Goal: Register for event/course: Register for event/course

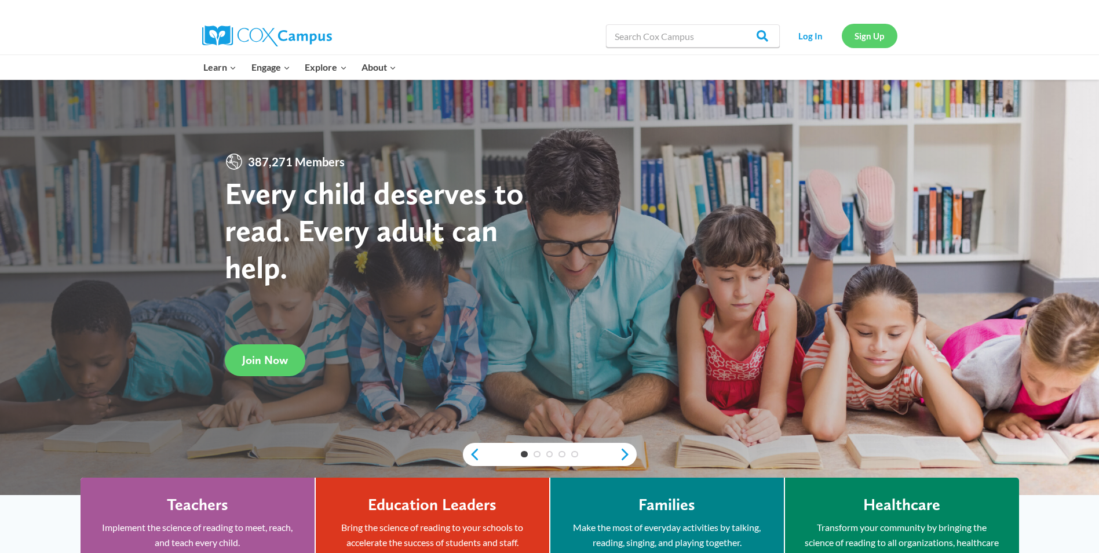
click at [871, 42] on link "Sign Up" at bounding box center [870, 36] width 56 height 24
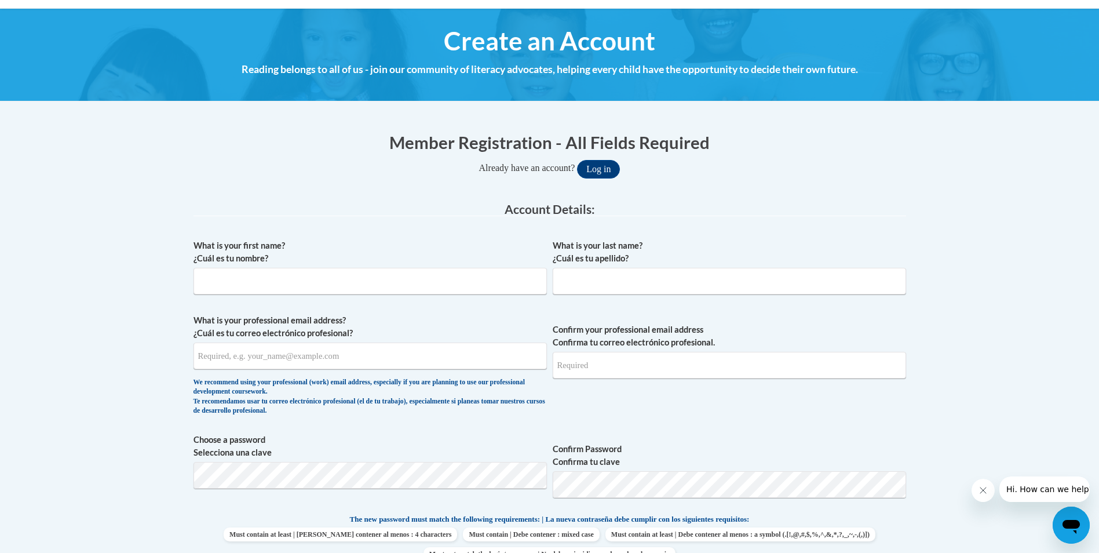
scroll to position [116, 0]
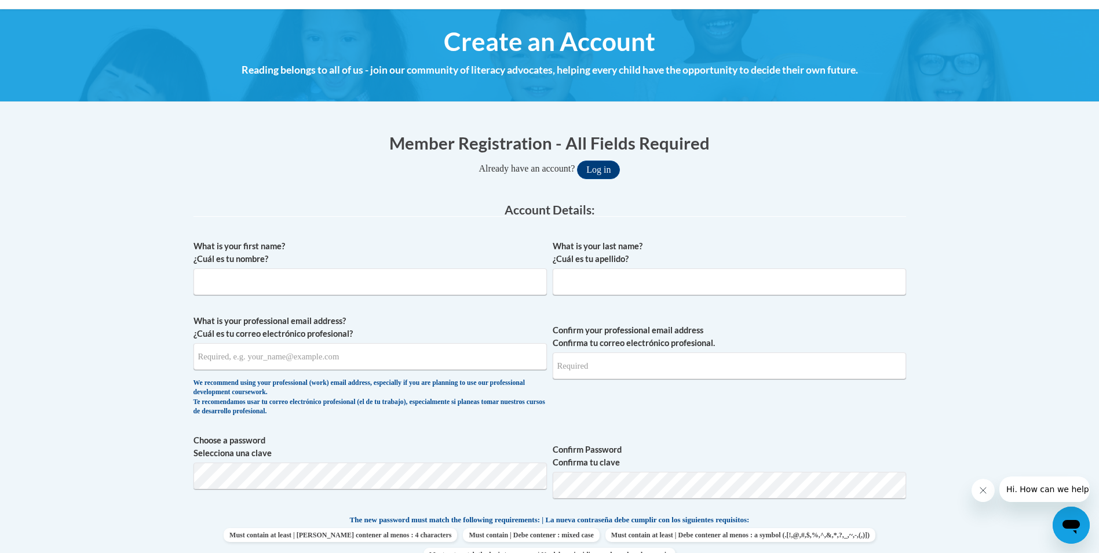
click at [339, 266] on span "What is your first name? ¿Cuál es tu nombre?" at bounding box center [369, 267] width 353 height 55
drag, startPoint x: 343, startPoint y: 296, endPoint x: 351, endPoint y: 297, distance: 8.2
click at [343, 300] on div "What is your first name? ¿Cuál es tu nombre?" at bounding box center [369, 272] width 353 height 64
click at [356, 287] on input "What is your first name? ¿Cuál es tu nombre?" at bounding box center [369, 281] width 353 height 27
type input "w"
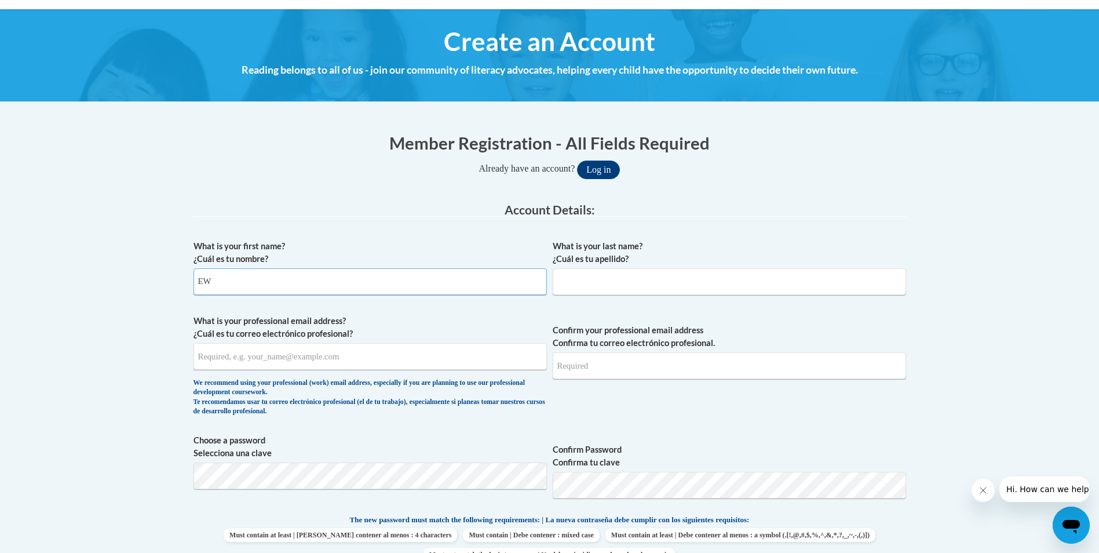
type input "E"
type input "Whitney"
type input "Hudson"
click at [394, 352] on input "whitneyhudson1994@yahoo.com" at bounding box center [369, 356] width 353 height 27
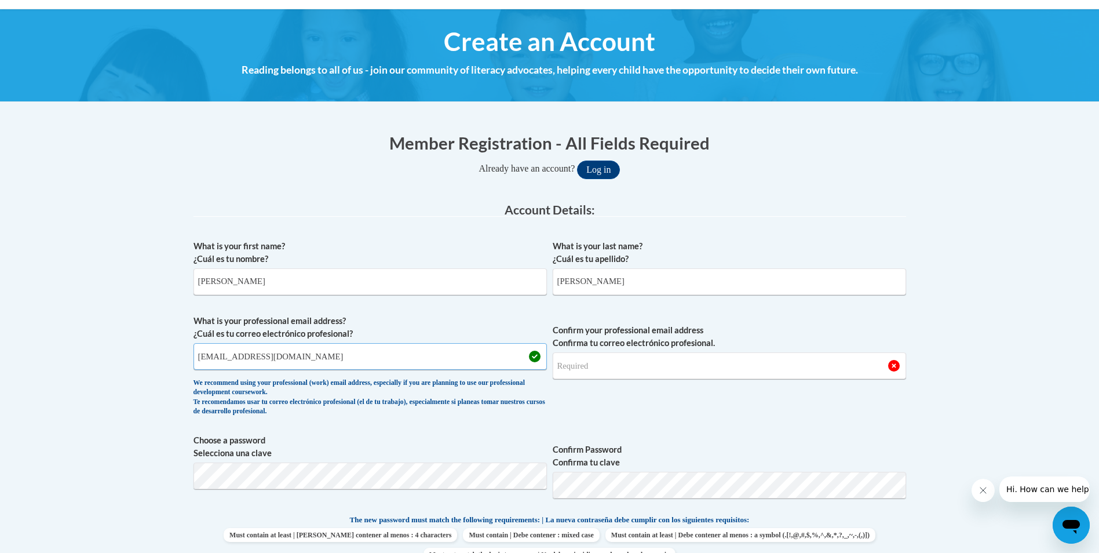
click at [394, 352] on input "whitneyhudson1994@yahoo.com" at bounding box center [369, 356] width 353 height 27
type input "whitneyhudson1994@yahoo.com"
click at [617, 355] on input "Confirm your professional email address Confirma tu correo electrónico profesio…" at bounding box center [729, 365] width 353 height 27
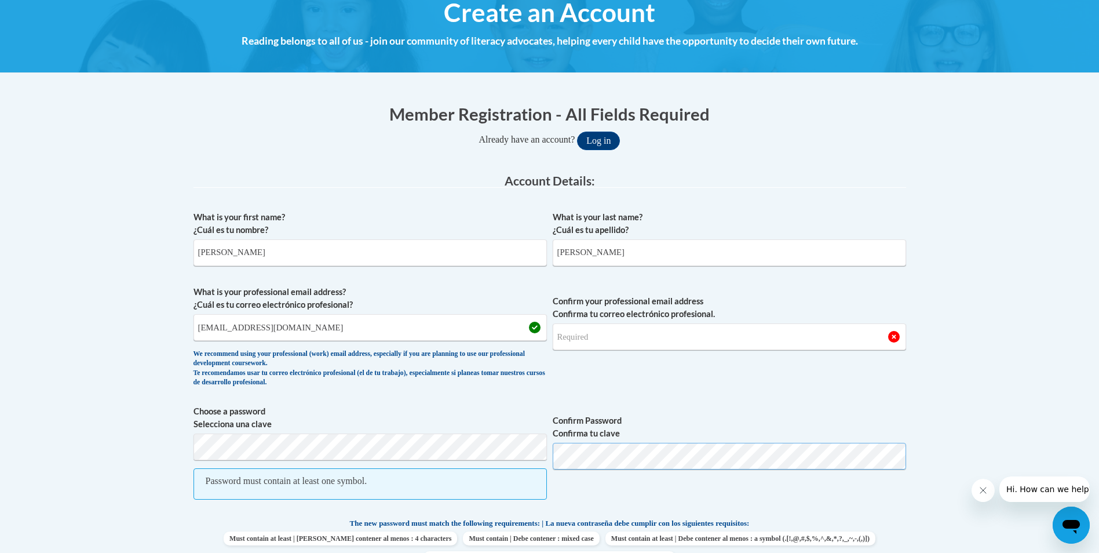
scroll to position [174, 0]
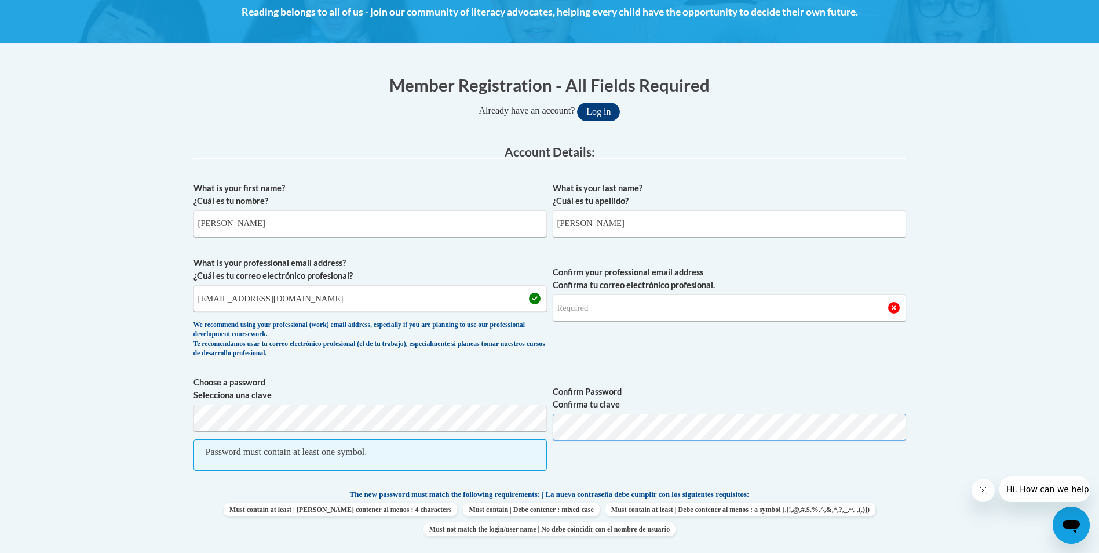
click at [465, 413] on span "Choose a password Selecciona una clave Password must contain at least one symbo…" at bounding box center [549, 429] width 712 height 107
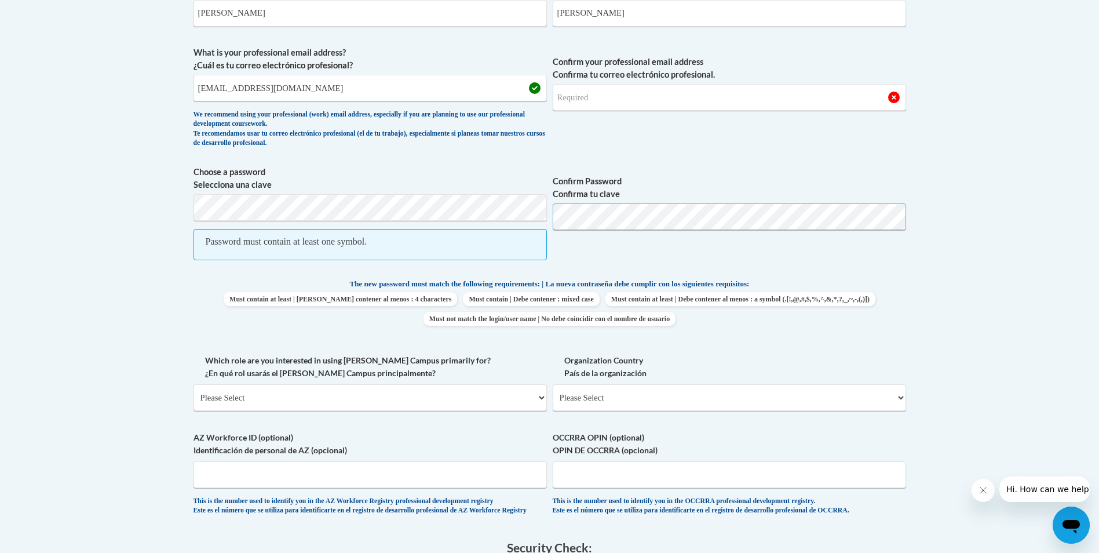
scroll to position [405, 0]
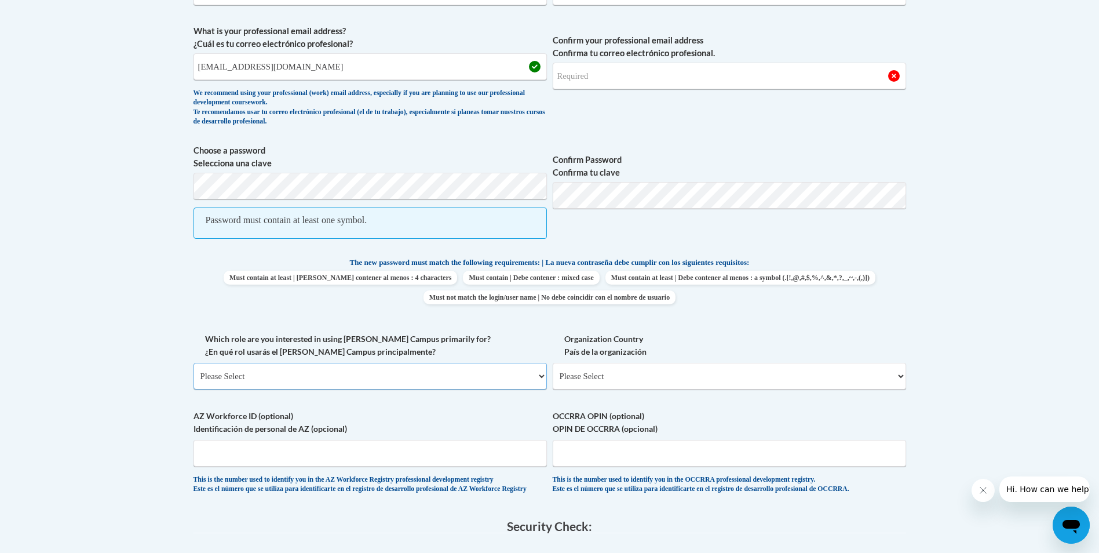
click at [427, 375] on select "Please Select College/University | Colegio/Universidad Community/Nonprofit Part…" at bounding box center [369, 376] width 353 height 27
select select "5a18ea06-2b54-4451-96f2-d152daf9eac5"
click at [193, 363] on select "Please Select College/University | Colegio/Universidad Community/Nonprofit Part…" at bounding box center [369, 376] width 353 height 27
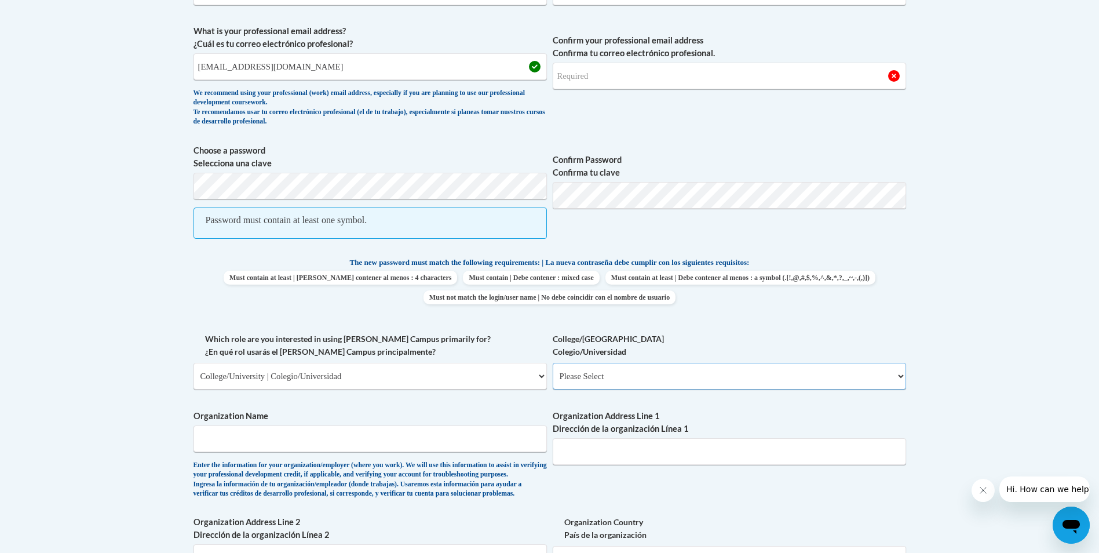
click at [596, 385] on select "Please Select College/University Staff | Empleado universitario College/Univers…" at bounding box center [729, 376] width 353 height 27
select select "c8743970-7742-49d2-af9e-5c4138019e9a"
click at [553, 363] on select "Please Select College/University Staff | Empleado universitario College/Univers…" at bounding box center [729, 376] width 353 height 27
click at [467, 436] on input "Organization Name" at bounding box center [369, 438] width 353 height 27
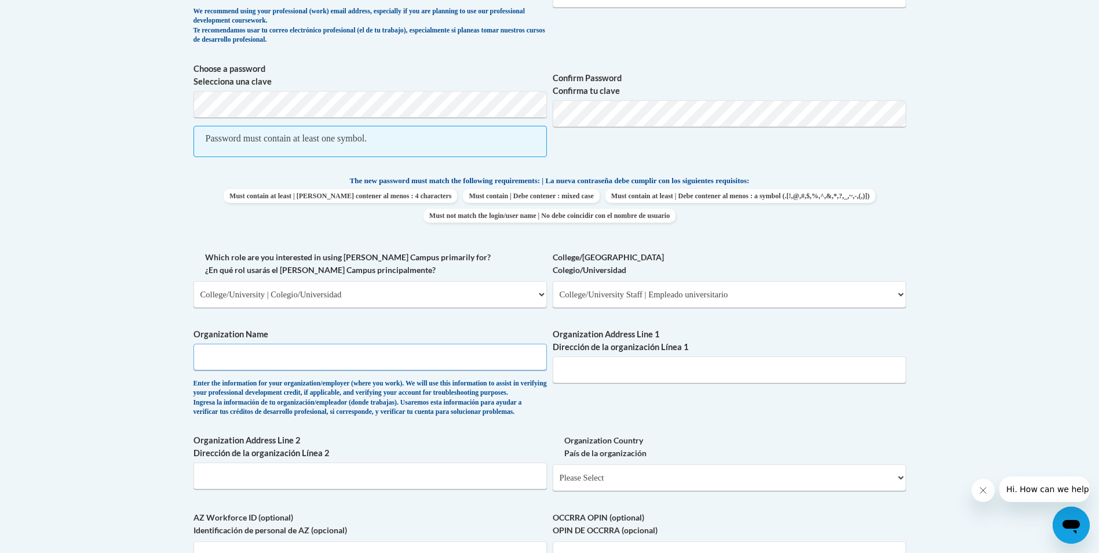
scroll to position [811, 0]
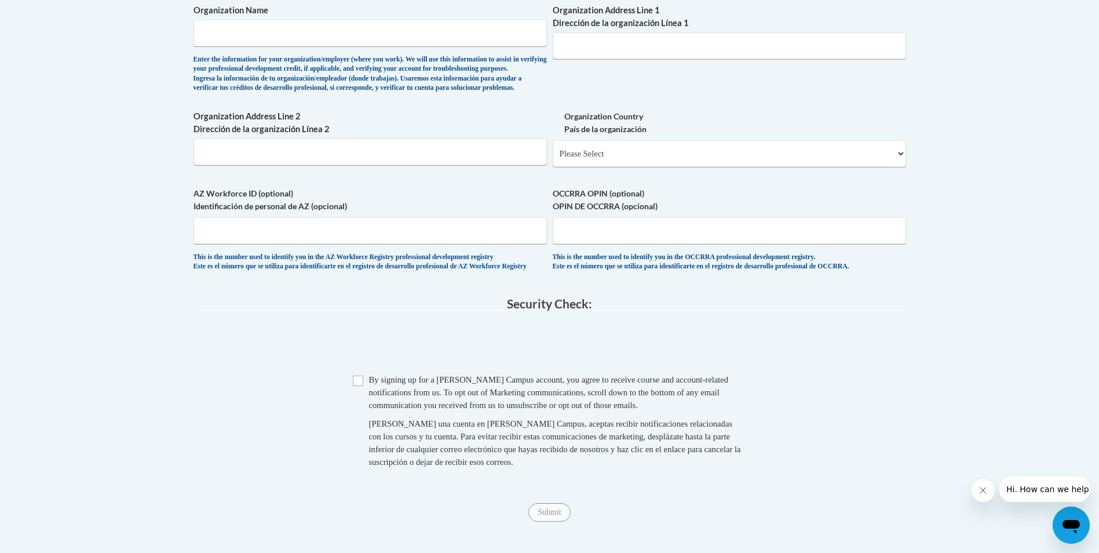
click at [393, 409] on span "By signing up for a Cox Campus account, you agree to receive course and account…" at bounding box center [549, 392] width 360 height 35
click at [355, 386] on input "Checkbox" at bounding box center [358, 380] width 10 height 10
checkbox input "true"
click at [421, 165] on input "Organization Address Line 2 Dirección de la organización Línea 2" at bounding box center [369, 151] width 353 height 27
type input "236 Boyd Street"
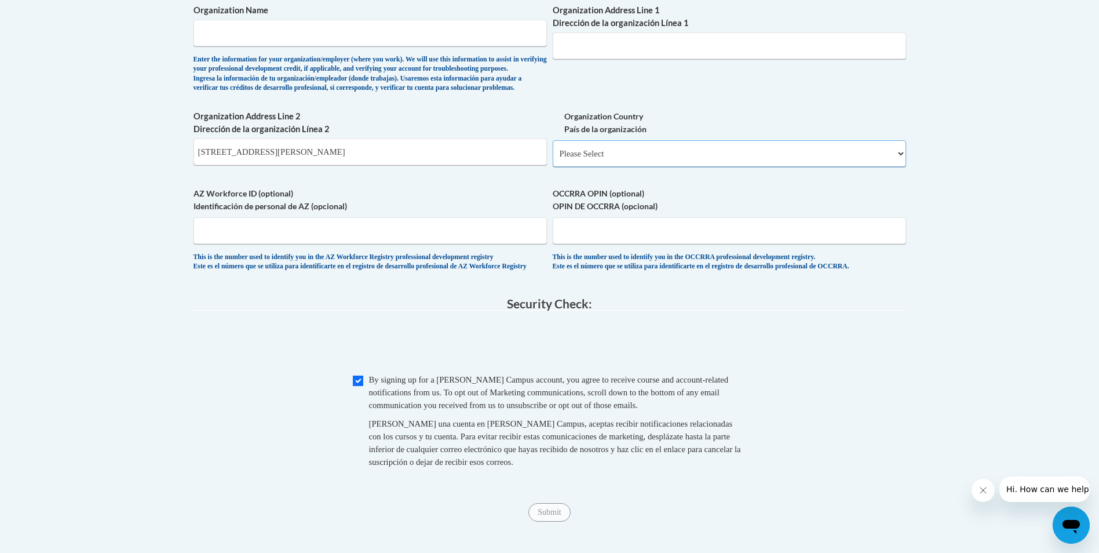
click at [694, 167] on select "Please Select United States | Estados Unidos Outside of the United States | Fue…" at bounding box center [729, 153] width 353 height 27
select select "ad49bcad-a171-4b2e-b99c-48b446064914"
click at [553, 159] on select "Please Select United States | Estados Unidos Outside of the United States | Fue…" at bounding box center [729, 153] width 353 height 27
select select
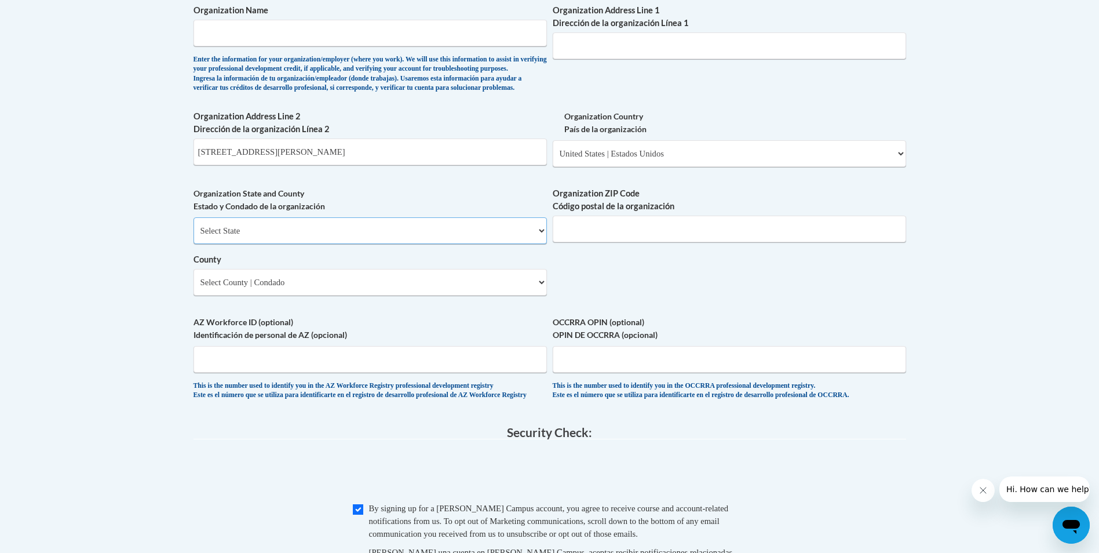
click at [392, 244] on select "Select State Alabama Alaska Arizona Arkansas California Colorado Connecticut De…" at bounding box center [369, 230] width 353 height 27
select select "Mississippi"
click at [193, 236] on select "Select State Alabama Alaska Arizona Arkansas California Colorado Connecticut De…" at bounding box center [369, 230] width 353 height 27
click at [660, 242] on input "Organization ZIP Code Código postal de la organización" at bounding box center [729, 228] width 353 height 27
type input "38614"
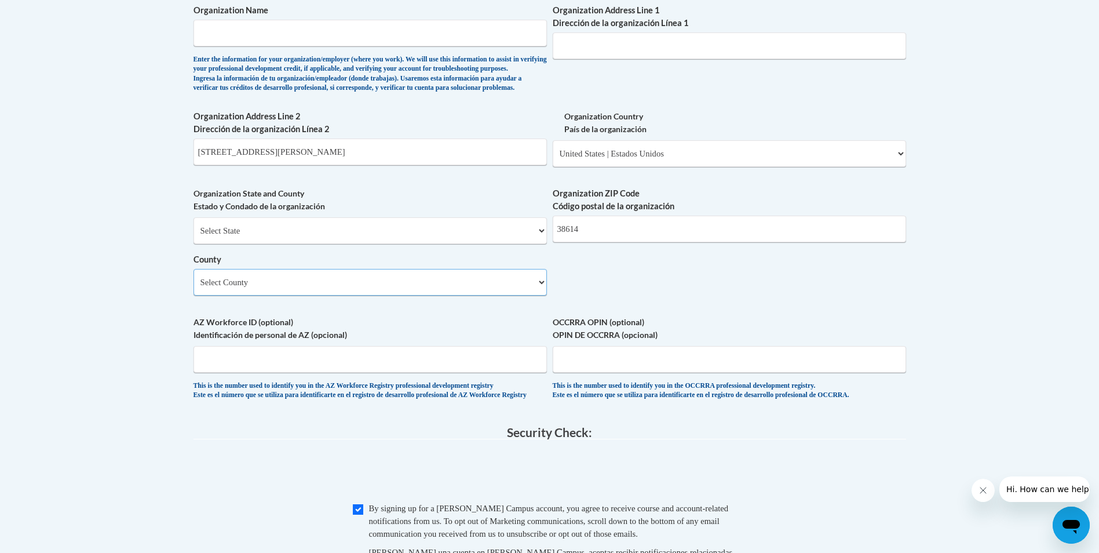
click at [523, 295] on select "Select County Adams Alcorn Amite Attala Benton Bolivar Calhoun Carroll Chickasa…" at bounding box center [369, 282] width 353 height 27
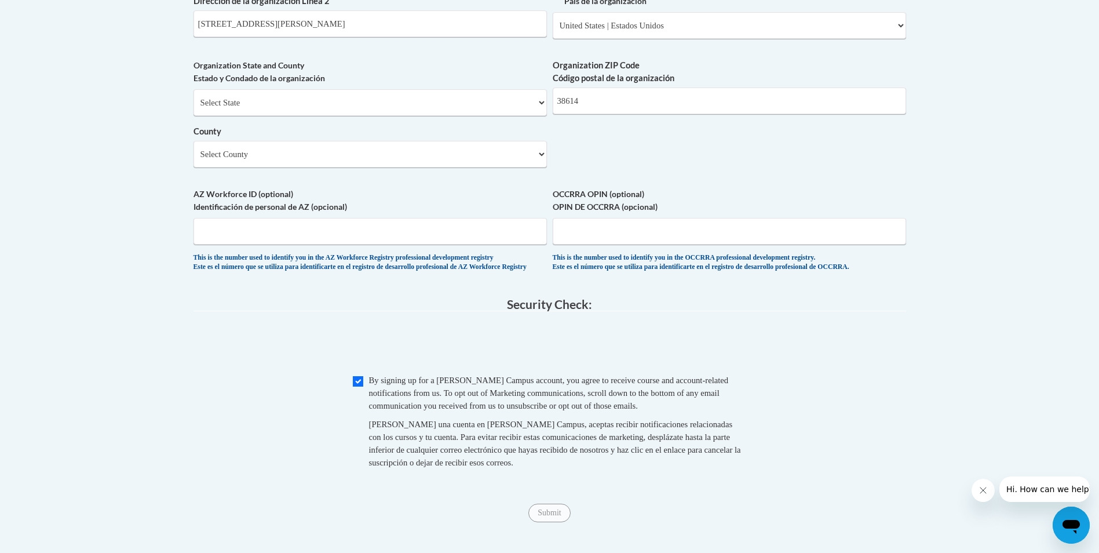
scroll to position [1100, 0]
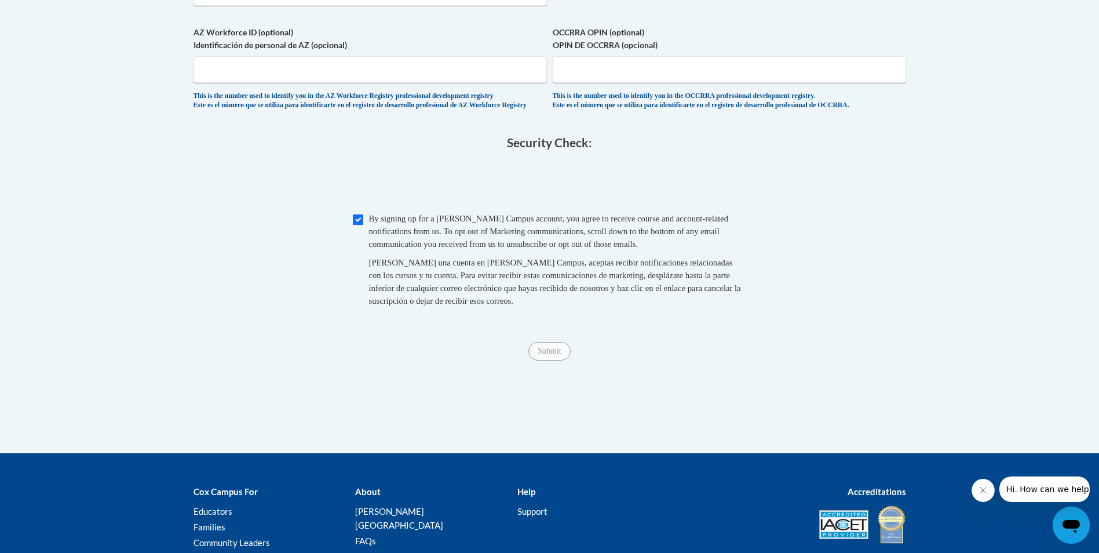
click at [547, 354] on span "Submit" at bounding box center [549, 349] width 42 height 9
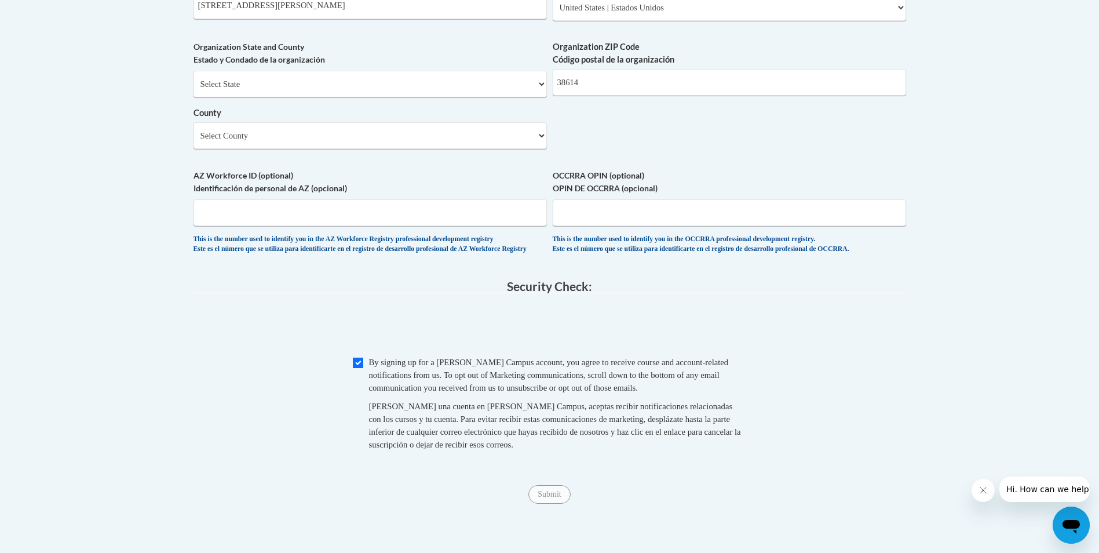
scroll to position [927, 0]
click at [562, 495] on span "Submit" at bounding box center [549, 490] width 42 height 9
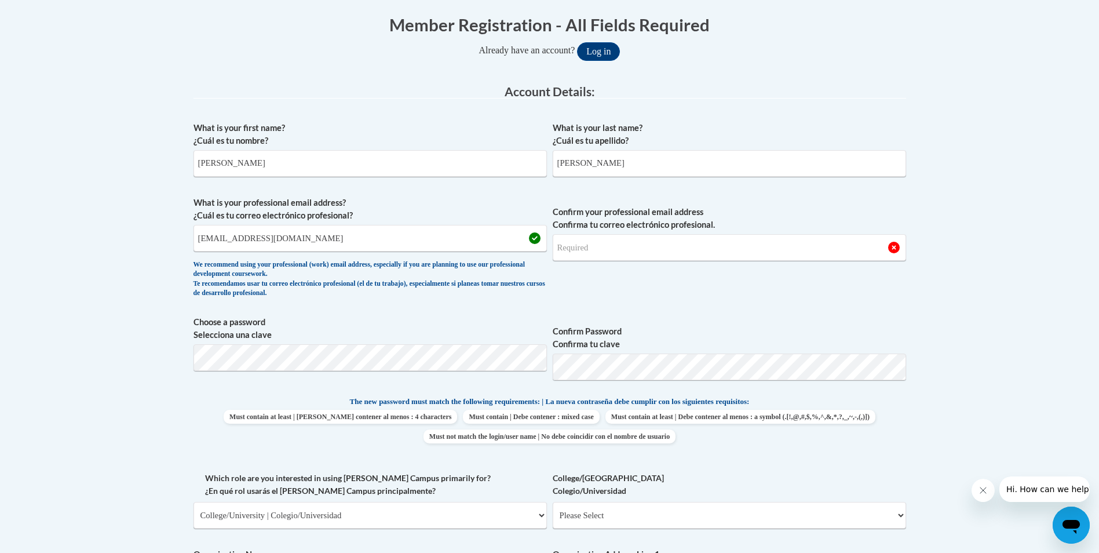
scroll to position [232, 0]
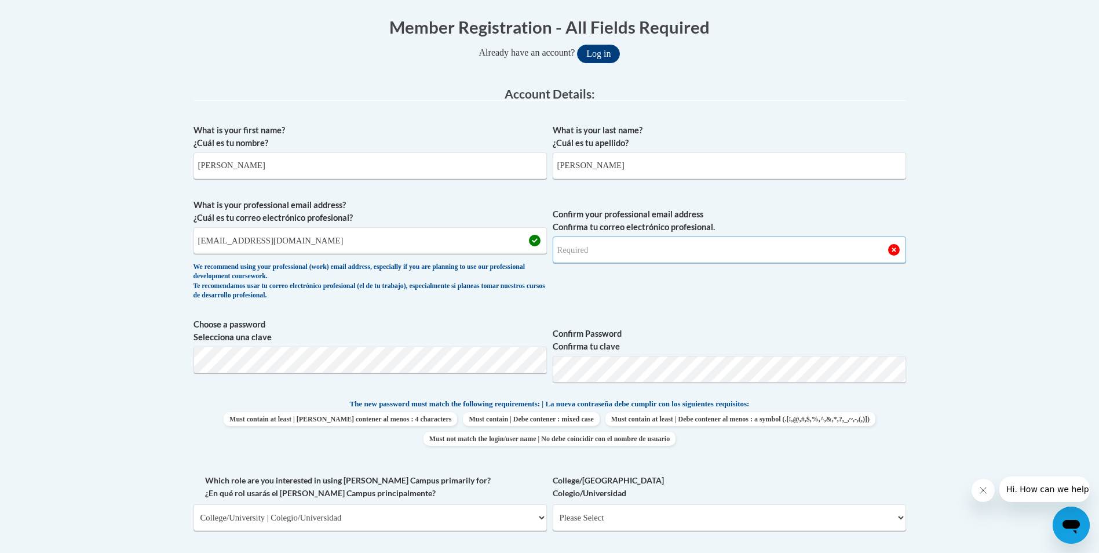
click at [622, 249] on input "Confirm your professional email address Confirma tu correo electrónico profesio…" at bounding box center [729, 249] width 353 height 27
click at [401, 248] on input "whitneyhudson1994@yahoo.com" at bounding box center [369, 240] width 353 height 27
click at [583, 243] on input "Confirm your professional email address Confirma tu correo electrónico profesio…" at bounding box center [729, 249] width 353 height 27
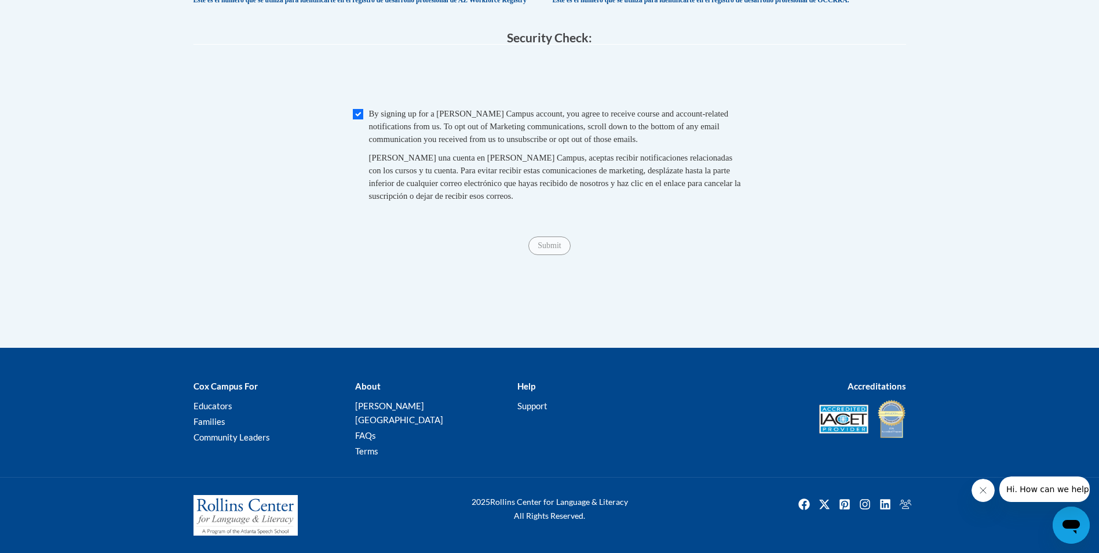
scroll to position [1187, 0]
click at [556, 249] on span "Submit" at bounding box center [549, 244] width 42 height 9
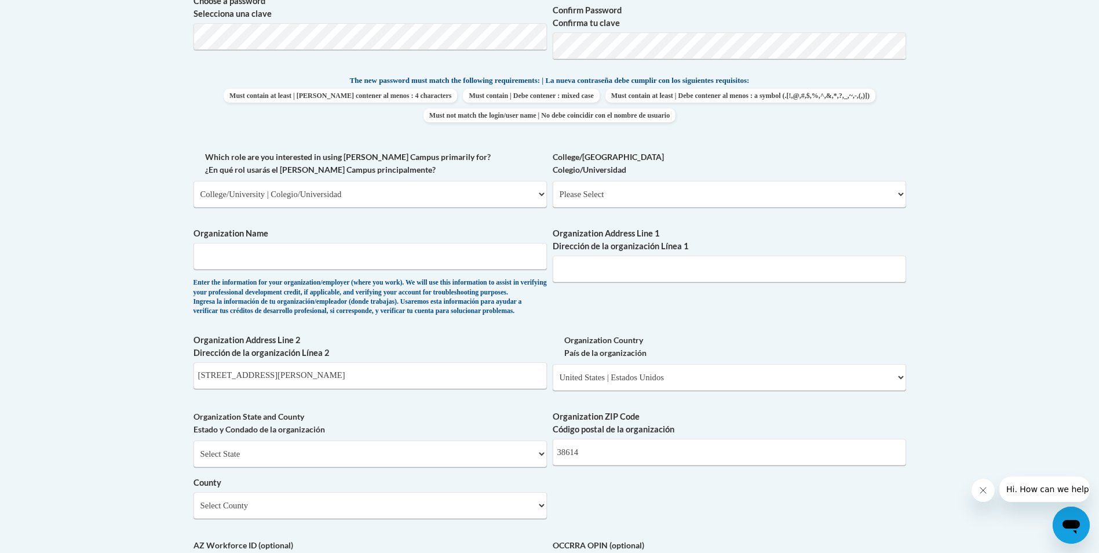
scroll to position [550, 0]
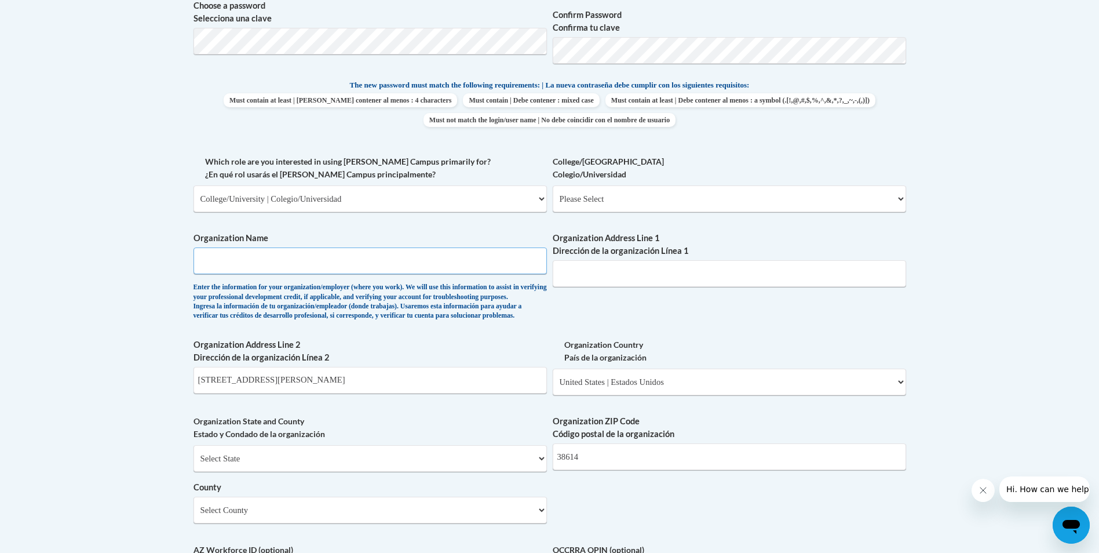
click at [479, 251] on input "Organization Name" at bounding box center [369, 260] width 353 height 27
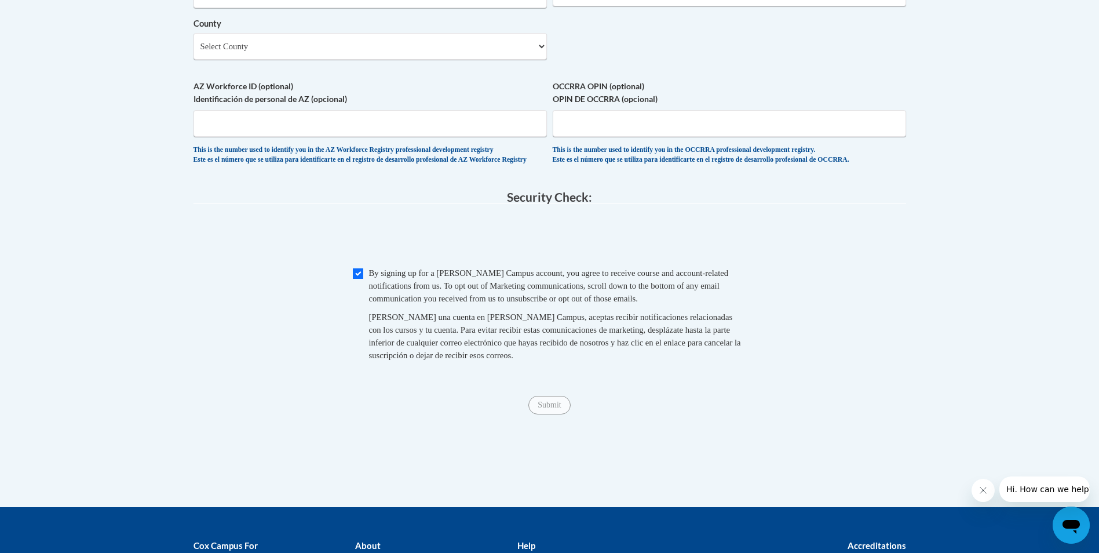
type input "Walls Headstart"
click at [545, 408] on span "Submit" at bounding box center [549, 403] width 42 height 9
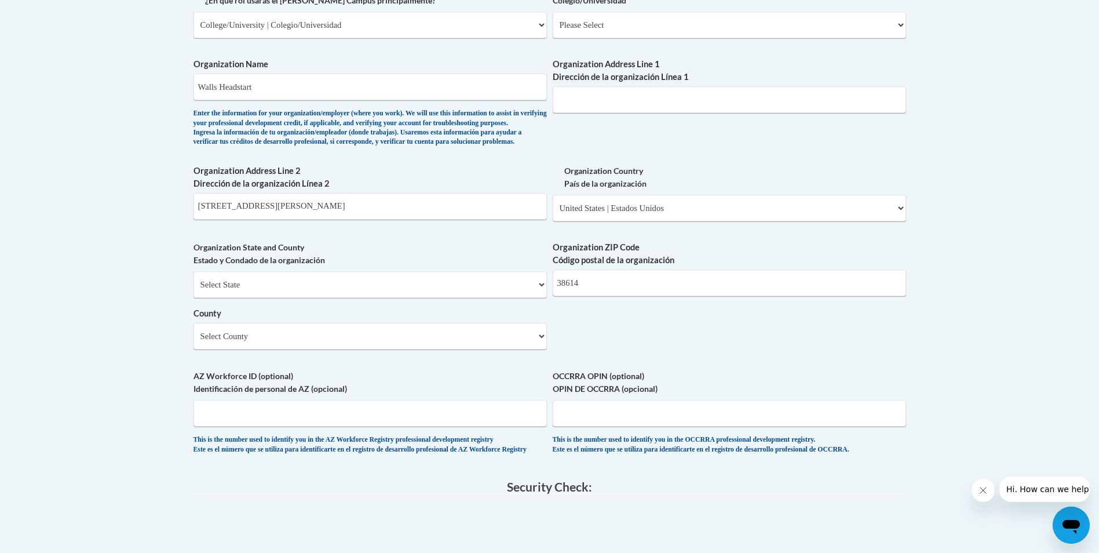
scroll to position [740, 0]
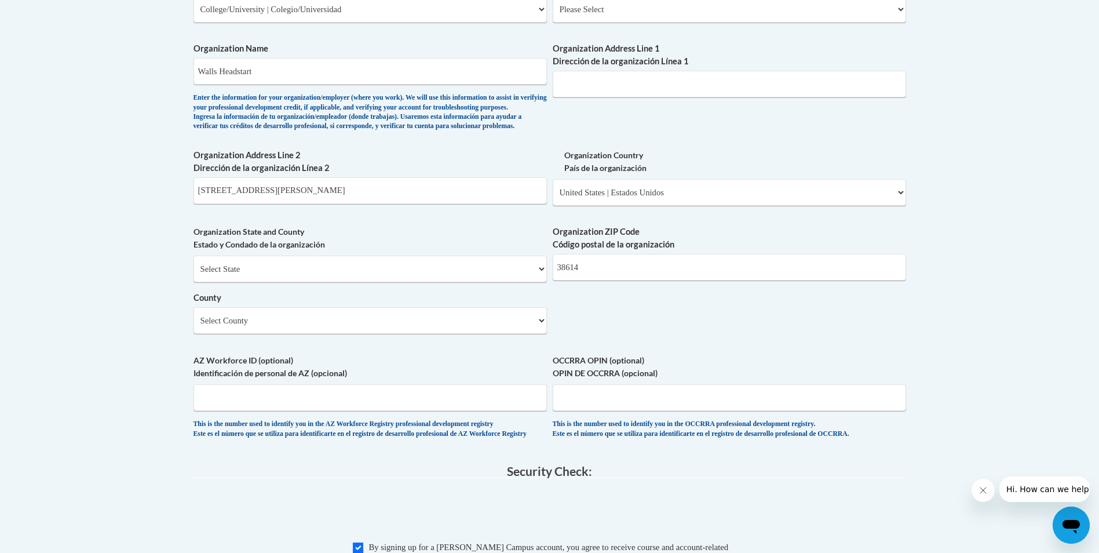
click at [591, 98] on div "Organization Address Line 1 Dirección de la organización Línea 1" at bounding box center [729, 74] width 353 height 64
click at [594, 93] on input "Organization Address Line 1 Dirección de la organización Línea 1" at bounding box center [729, 84] width 353 height 27
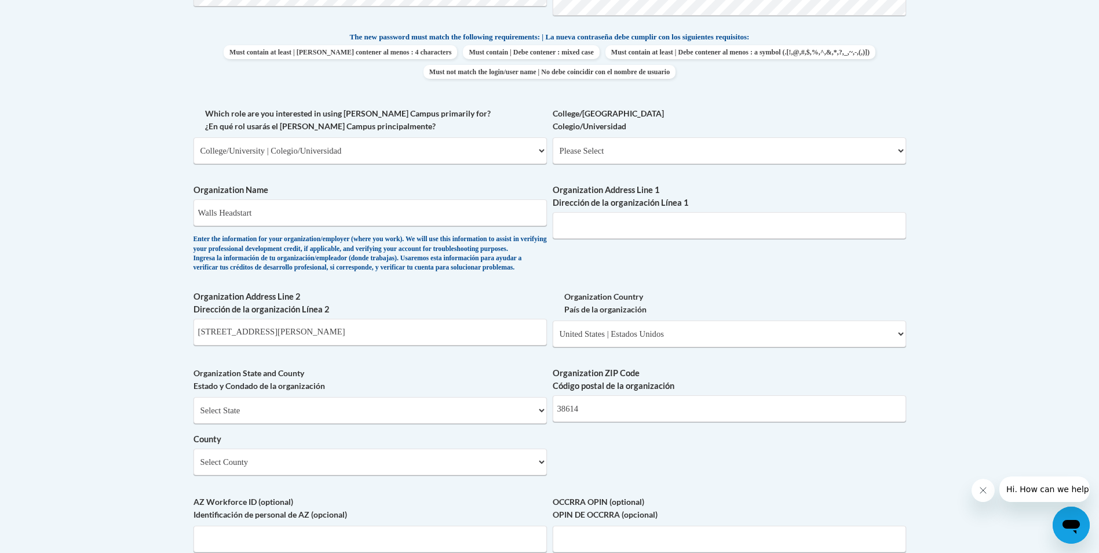
scroll to position [334, 0]
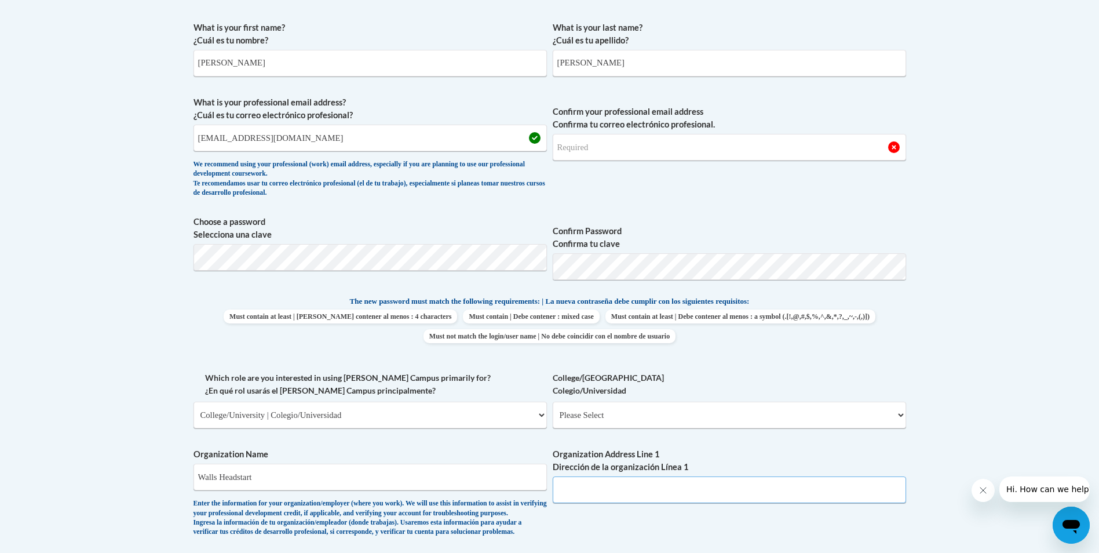
click at [619, 496] on input "Organization Address Line 1 Dirección de la organización Línea 1" at bounding box center [729, 489] width 353 height 27
click at [644, 491] on input "Organization Address Line 1 Dirección de la organización Línea 1" at bounding box center [729, 489] width 353 height 27
paste input "P. O. Box 37/6479 Third street Walls, MS 38680"
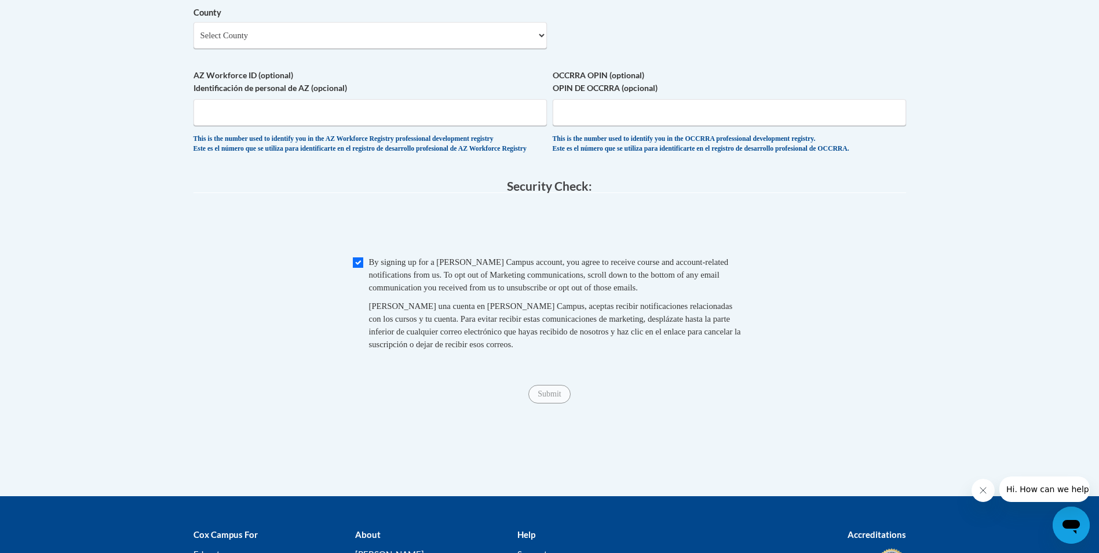
scroll to position [1029, 0]
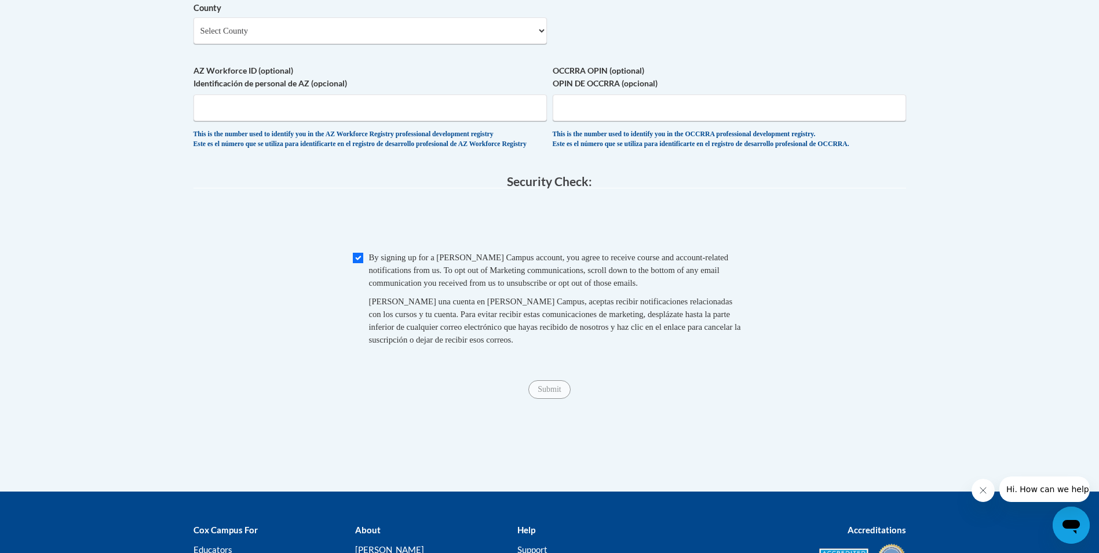
type input "P. O. Box 37/6479 Third street Walls, MS 38680"
click at [567, 393] on span "Submit" at bounding box center [549, 387] width 42 height 9
click at [558, 398] on div "Submit Submit" at bounding box center [549, 389] width 712 height 19
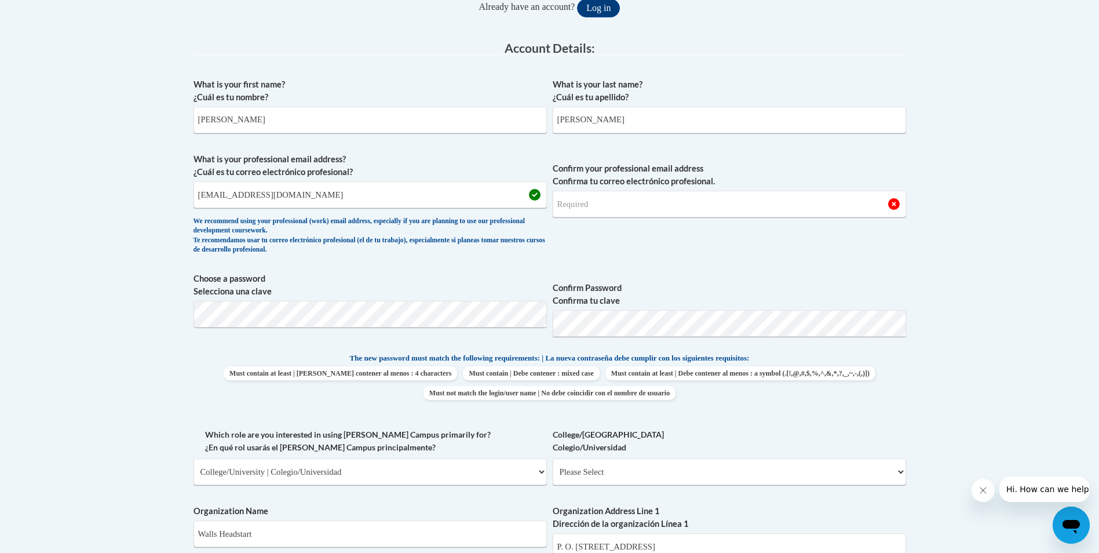
scroll to position [276, 0]
click at [675, 209] on input "Confirm your professional email address Confirma tu correo electrónico profesio…" at bounding box center [729, 205] width 353 height 27
type input "whitneyhudson1994@yahoo.com"
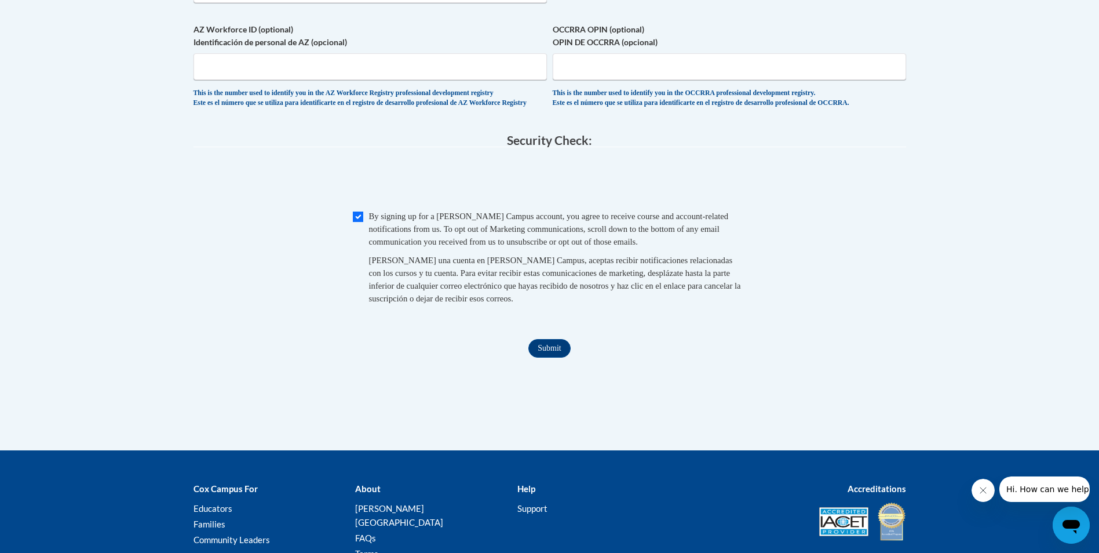
scroll to position [1187, 0]
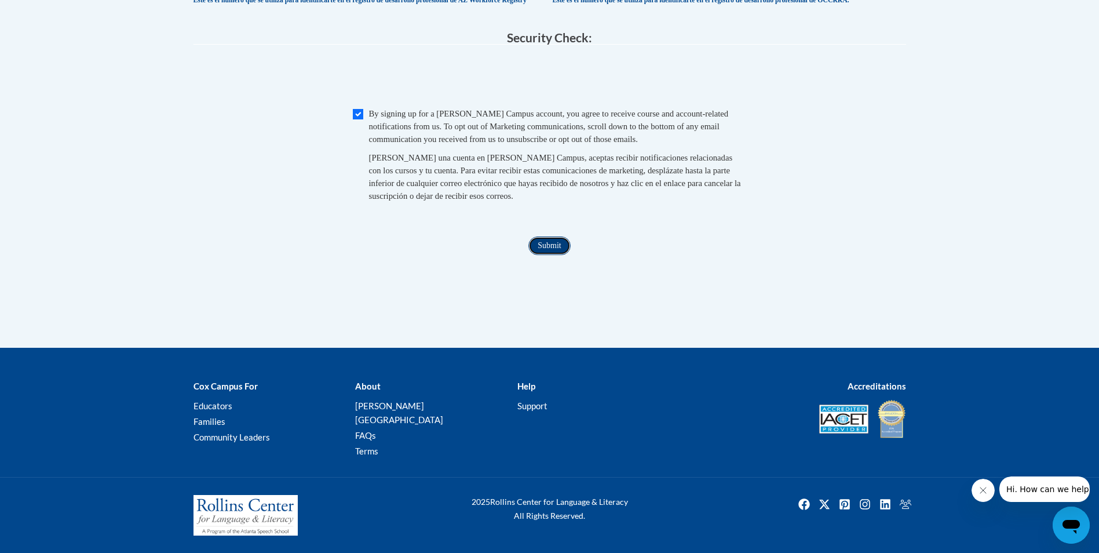
click at [552, 252] on input "Submit" at bounding box center [549, 245] width 42 height 19
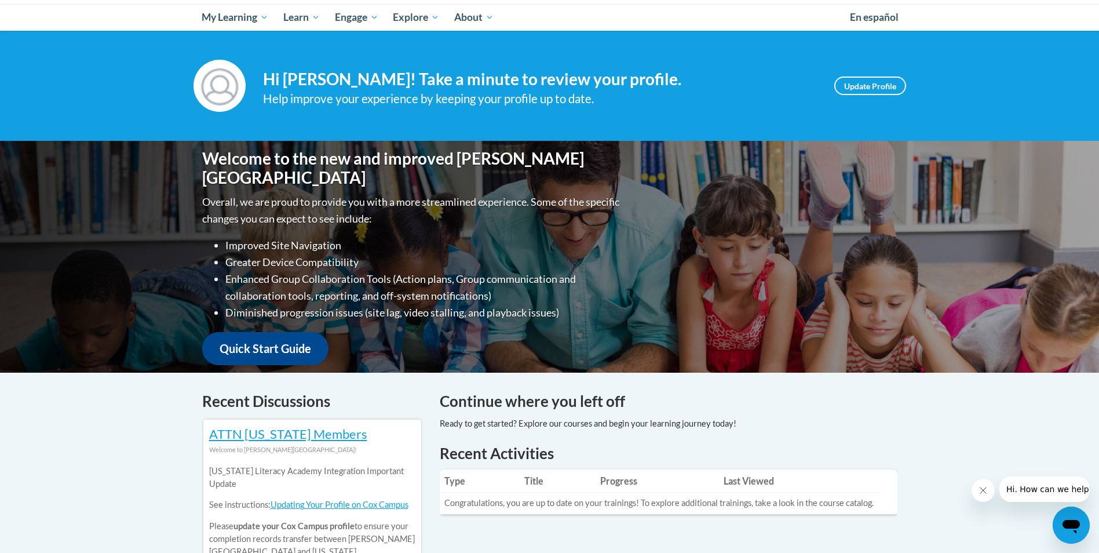
scroll to position [232, 0]
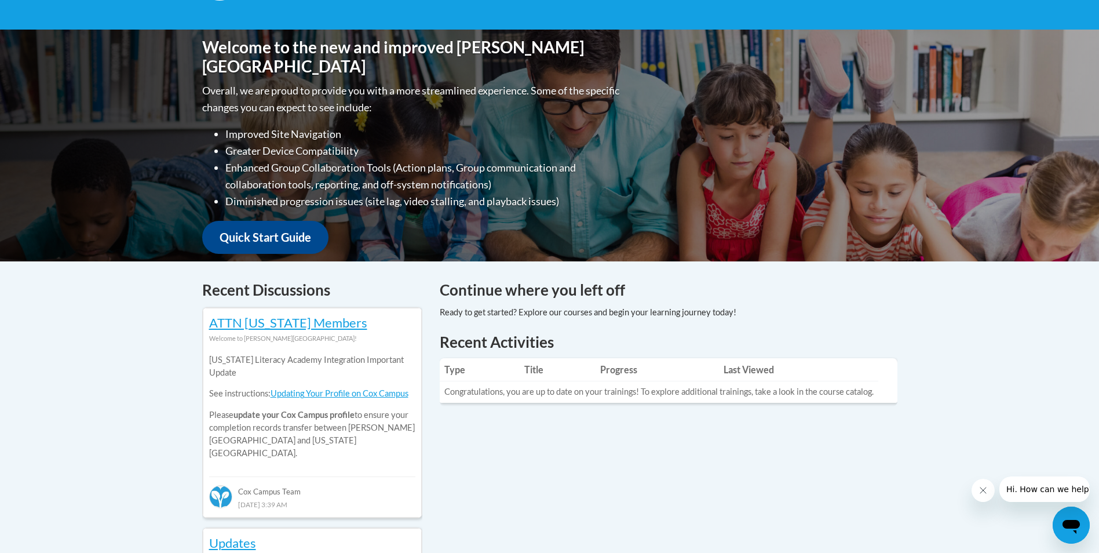
drag, startPoint x: 459, startPoint y: 374, endPoint x: 467, endPoint y: 376, distance: 8.4
click at [463, 376] on th "Type" at bounding box center [480, 369] width 81 height 23
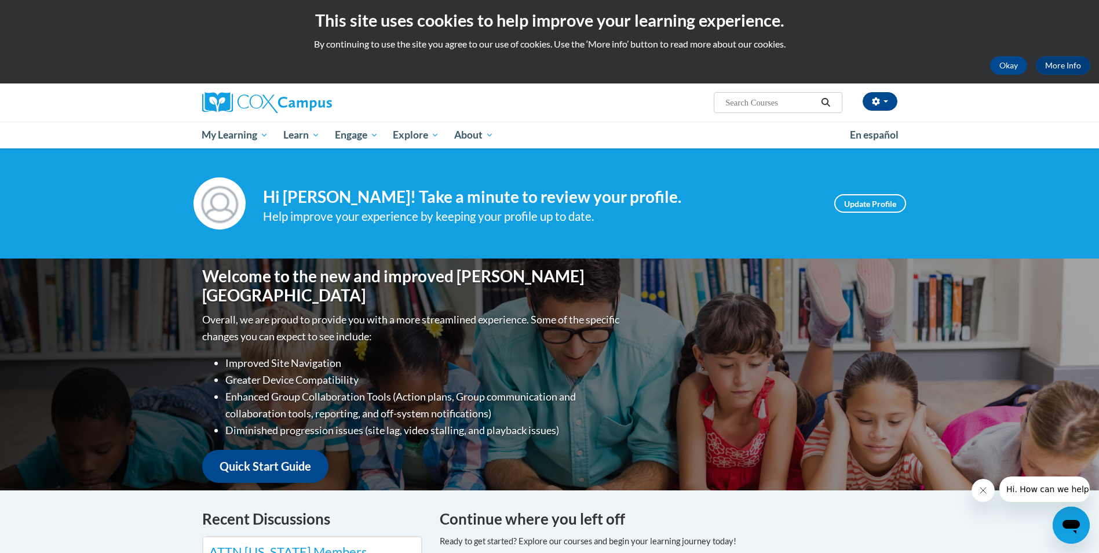
scroll to position [0, 0]
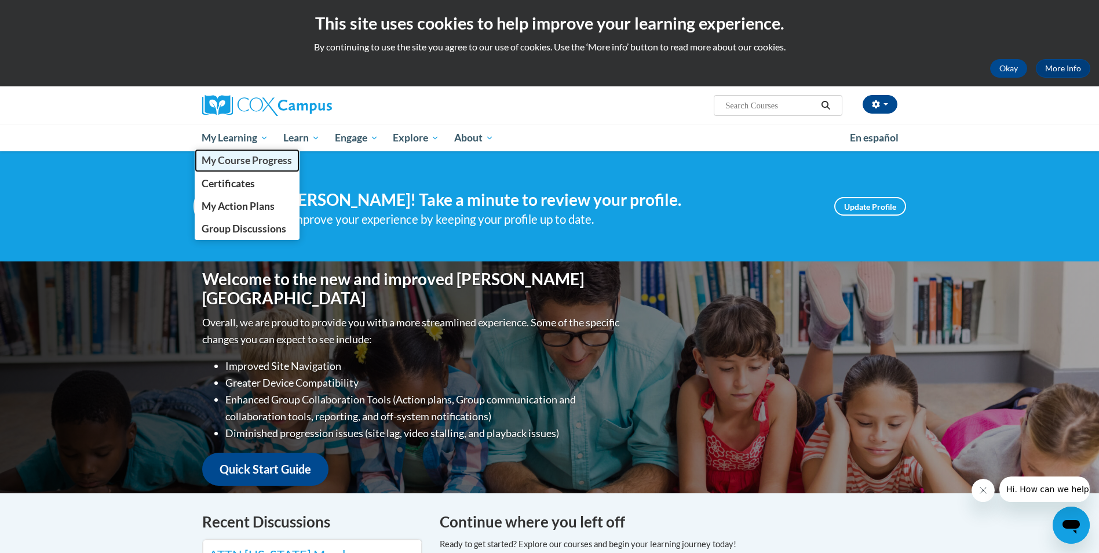
click at [272, 159] on span "My Course Progress" at bounding box center [247, 160] width 90 height 12
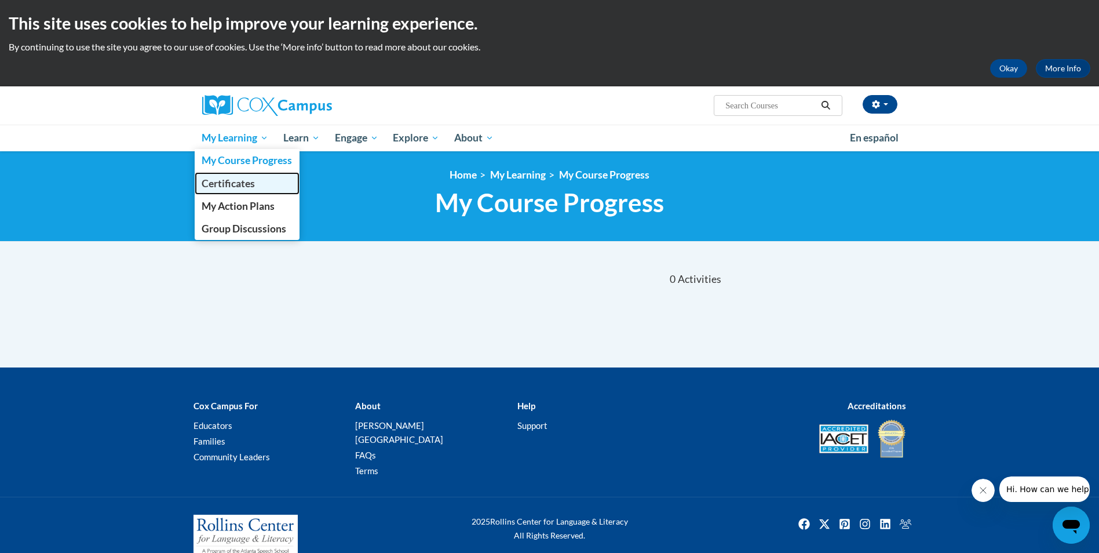
click at [270, 186] on link "Certificates" at bounding box center [247, 183] width 105 height 23
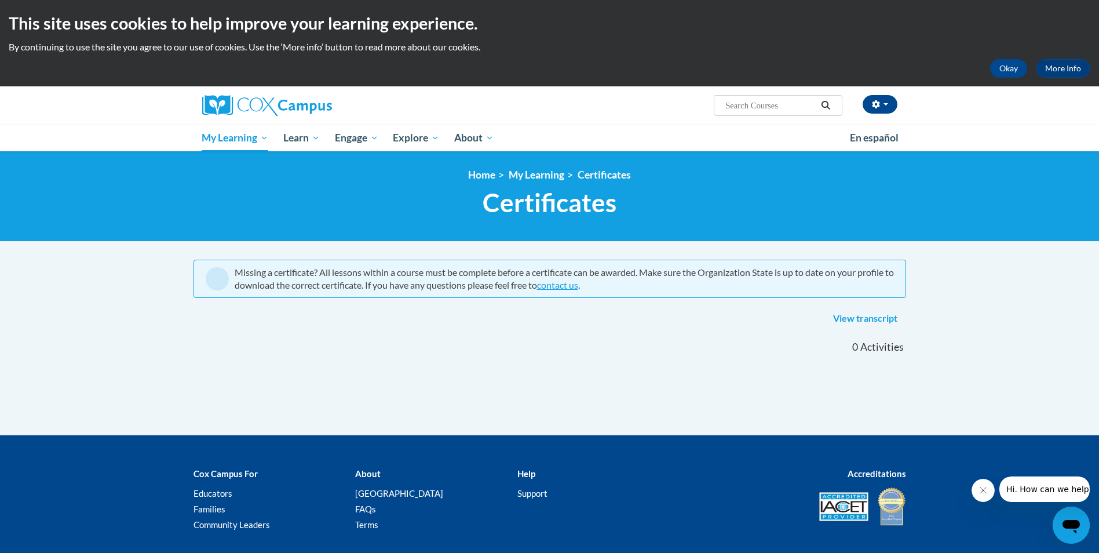
click at [831, 110] on button "Search" at bounding box center [825, 105] width 17 height 14
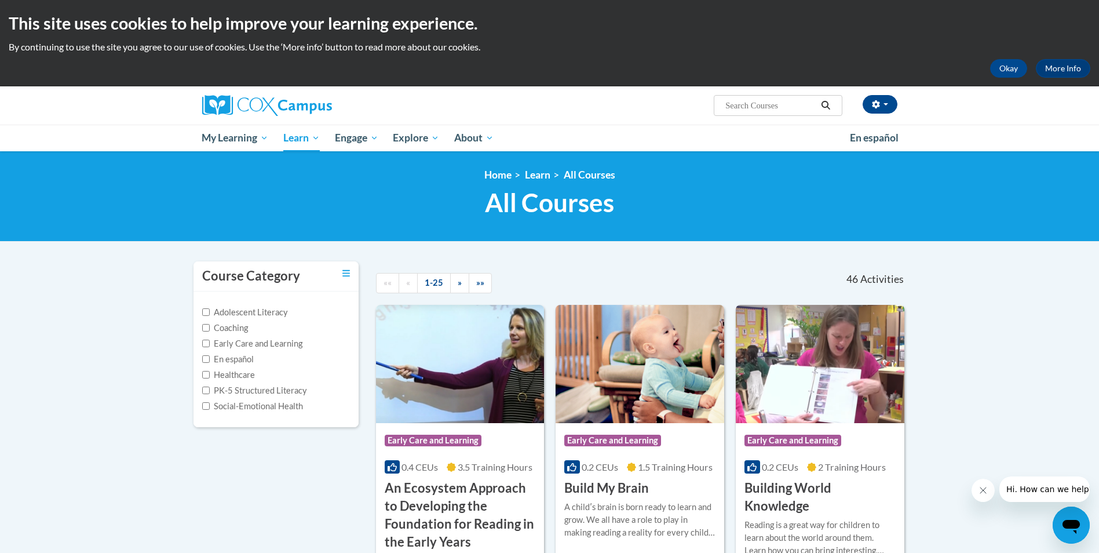
click at [283, 344] on label "Early Care and Learning" at bounding box center [252, 343] width 100 height 13
click at [210, 344] on input "Early Care and Learning" at bounding box center [206, 343] width 8 height 8
checkbox input "true"
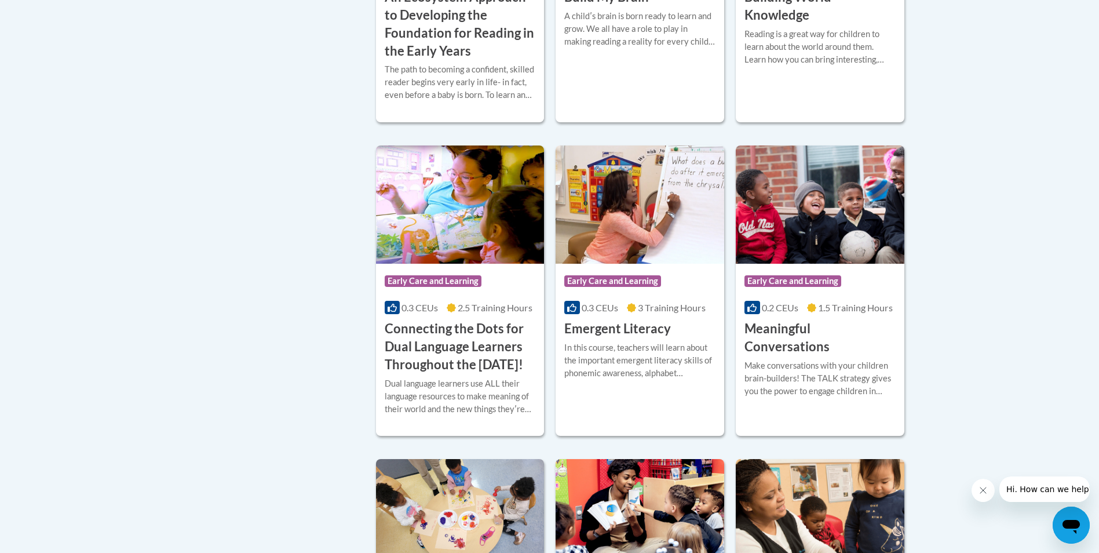
scroll to position [521, 0]
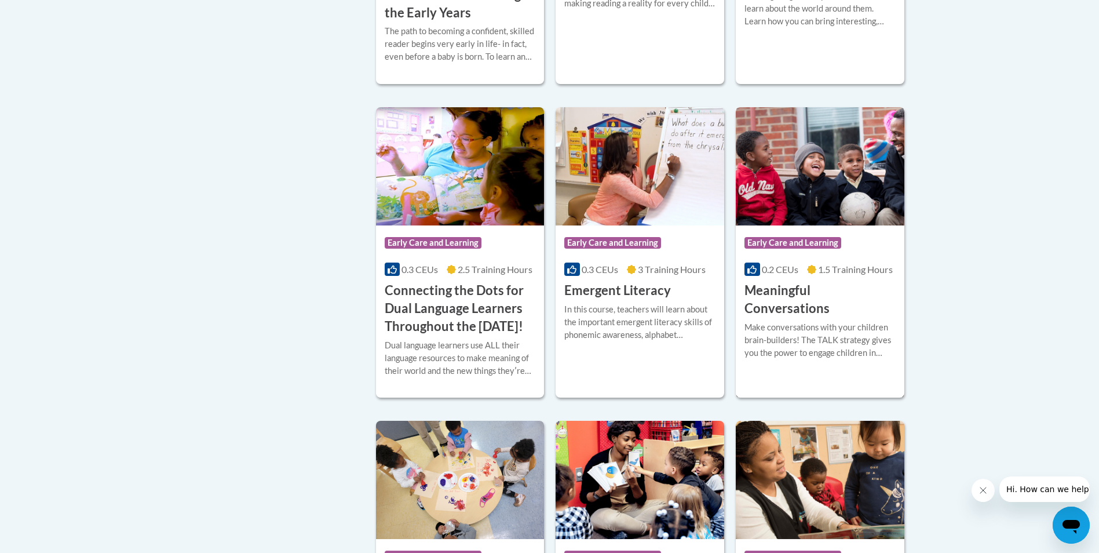
click at [795, 321] on div "Make conversations with your children brain-builders! The TALK strategy gives y…" at bounding box center [819, 340] width 151 height 38
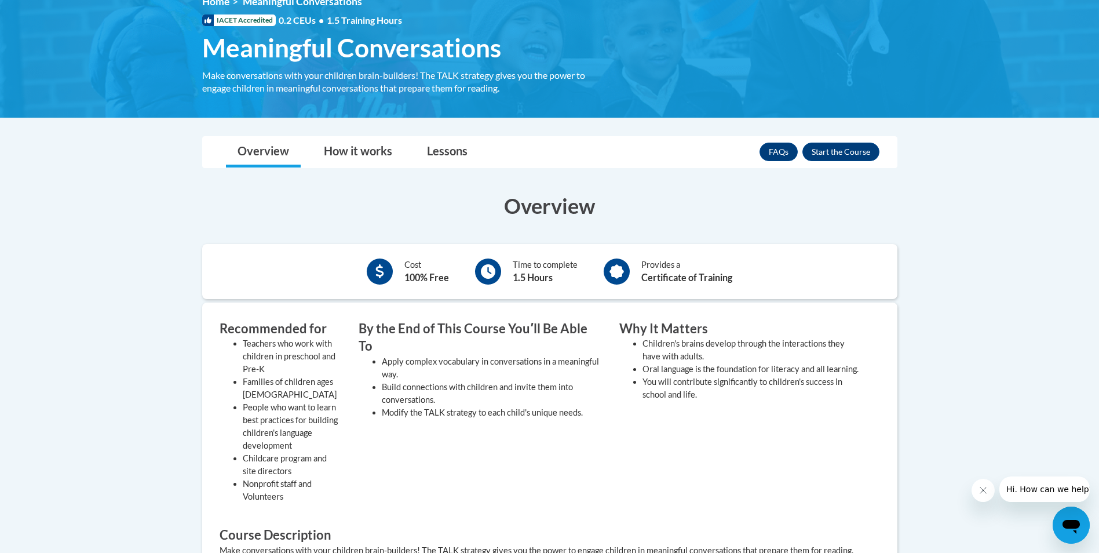
scroll to position [174, 0]
click at [857, 152] on button "Enroll" at bounding box center [840, 151] width 77 height 19
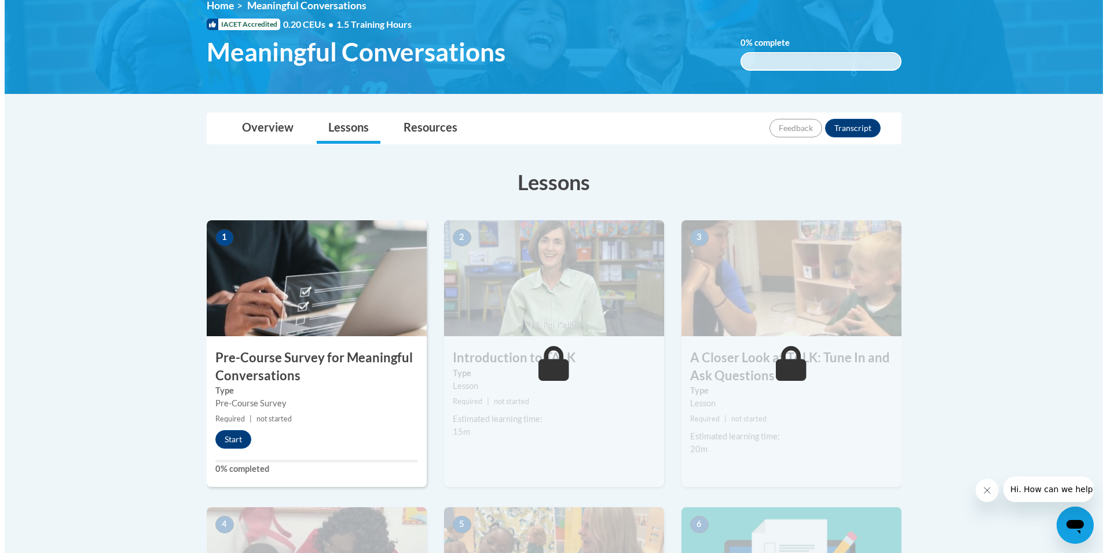
scroll to position [232, 0]
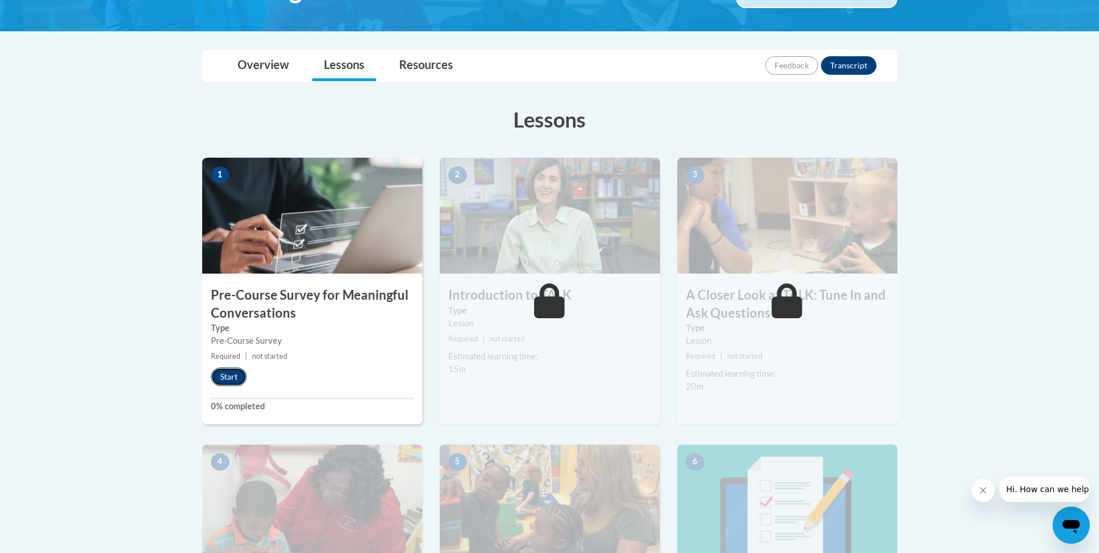
click at [238, 382] on button "Start" at bounding box center [229, 376] width 36 height 19
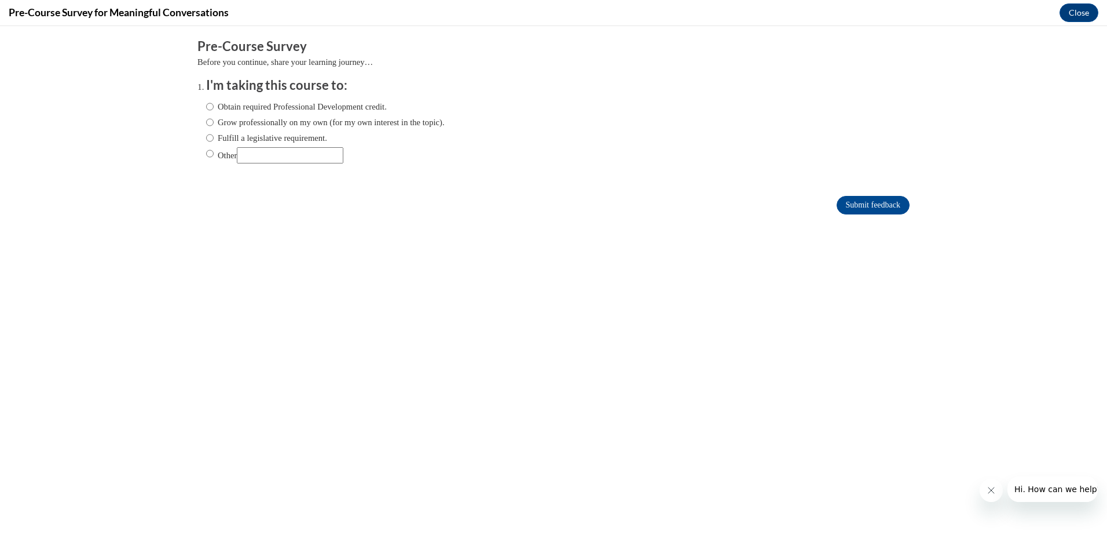
scroll to position [0, 0]
click at [290, 107] on label "Obtain required Professional Development credit." at bounding box center [296, 106] width 181 height 13
click at [214, 107] on input "Obtain required Professional Development credit." at bounding box center [210, 106] width 8 height 13
radio input "true"
click at [860, 206] on input "Submit feedback" at bounding box center [873, 205] width 73 height 19
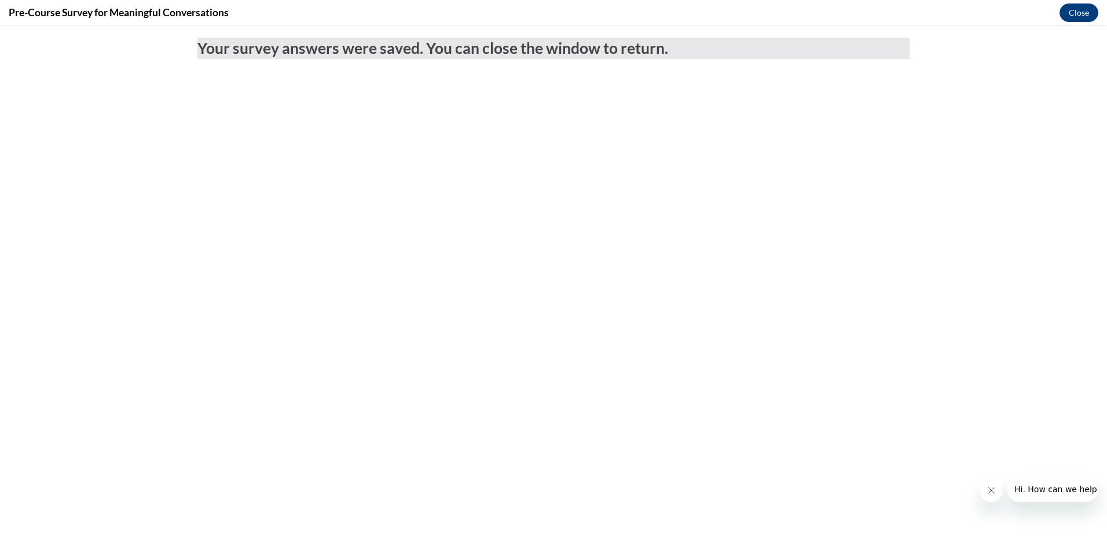
drag, startPoint x: 524, startPoint y: 56, endPoint x: 550, endPoint y: 56, distance: 25.5
click at [540, 56] on span "Your survey answers were saved. You can close the window to return." at bounding box center [433, 48] width 471 height 19
click at [1076, 10] on button "Close" at bounding box center [1079, 12] width 39 height 19
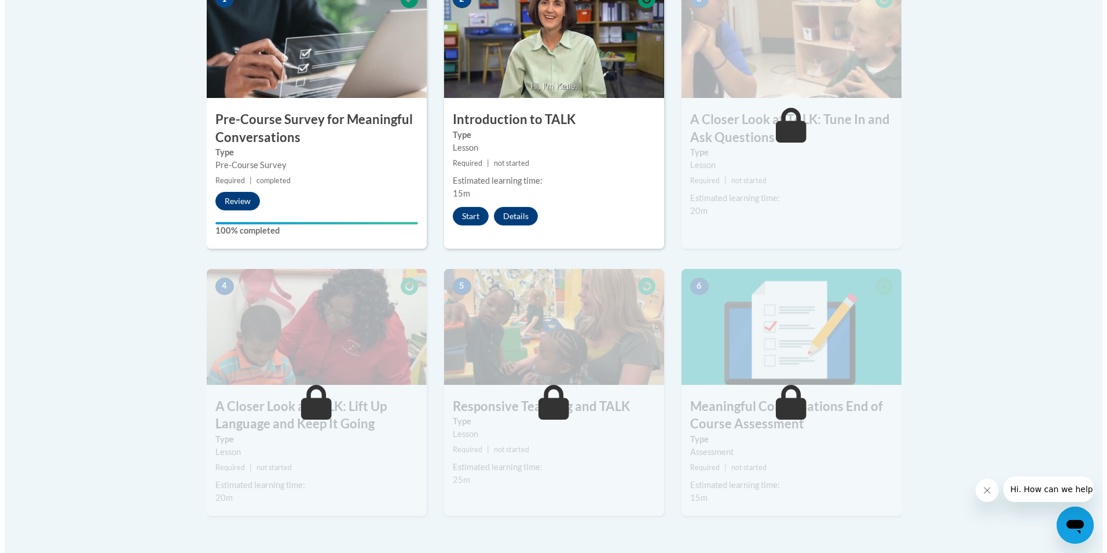
scroll to position [405, 0]
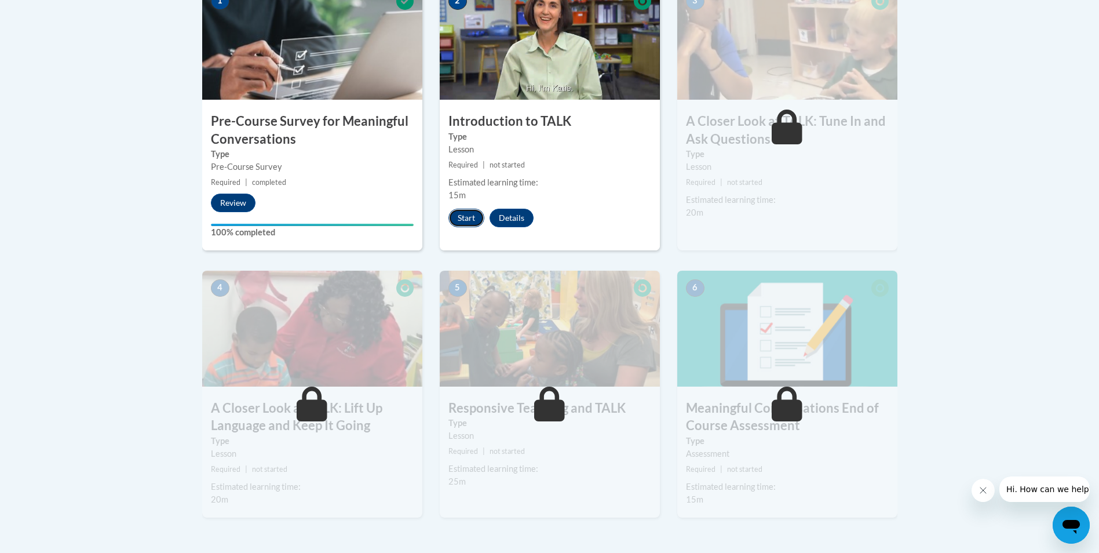
click at [469, 220] on button "Start" at bounding box center [466, 218] width 36 height 19
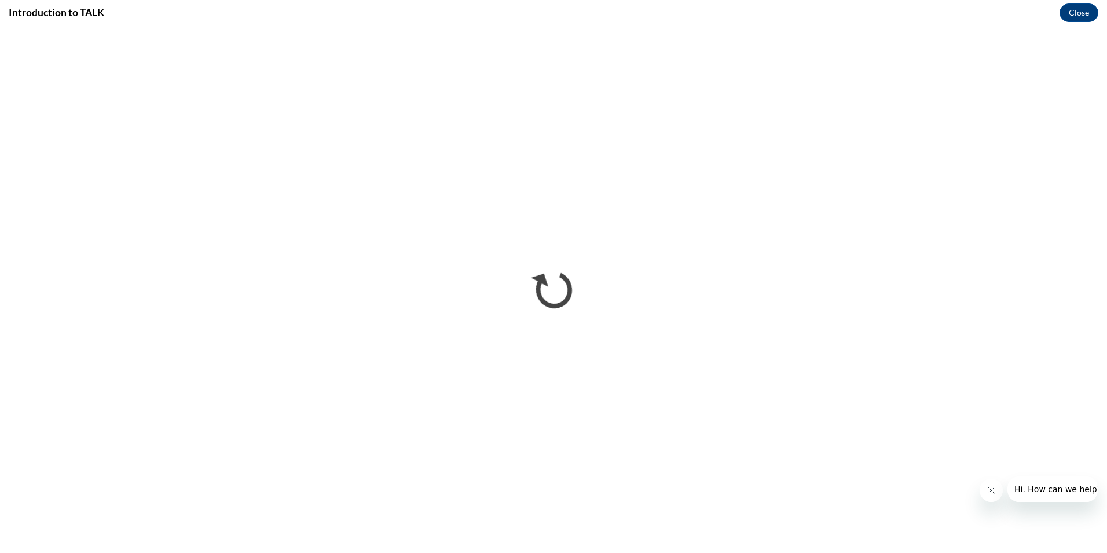
scroll to position [0, 0]
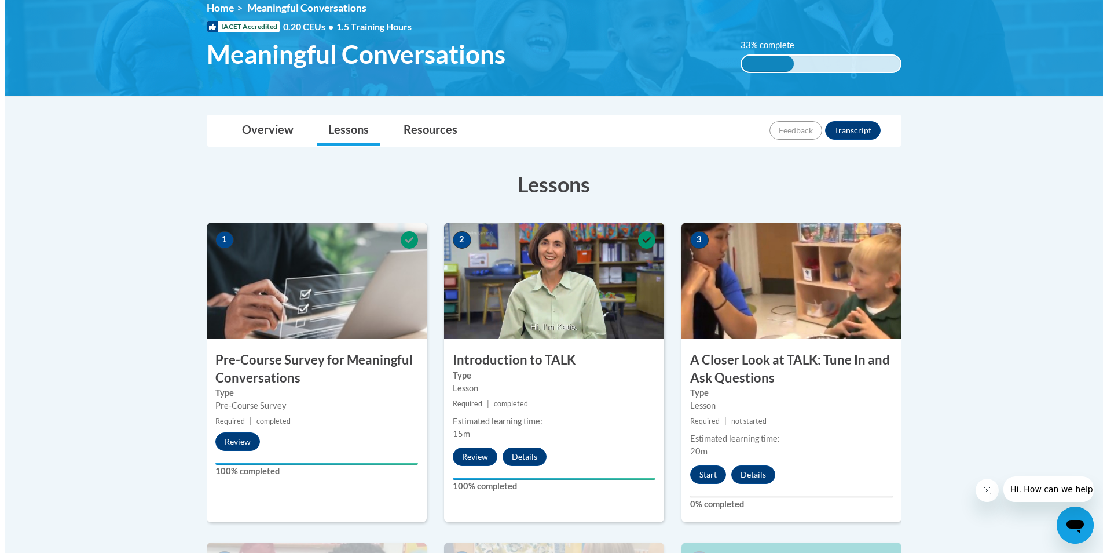
scroll to position [174, 0]
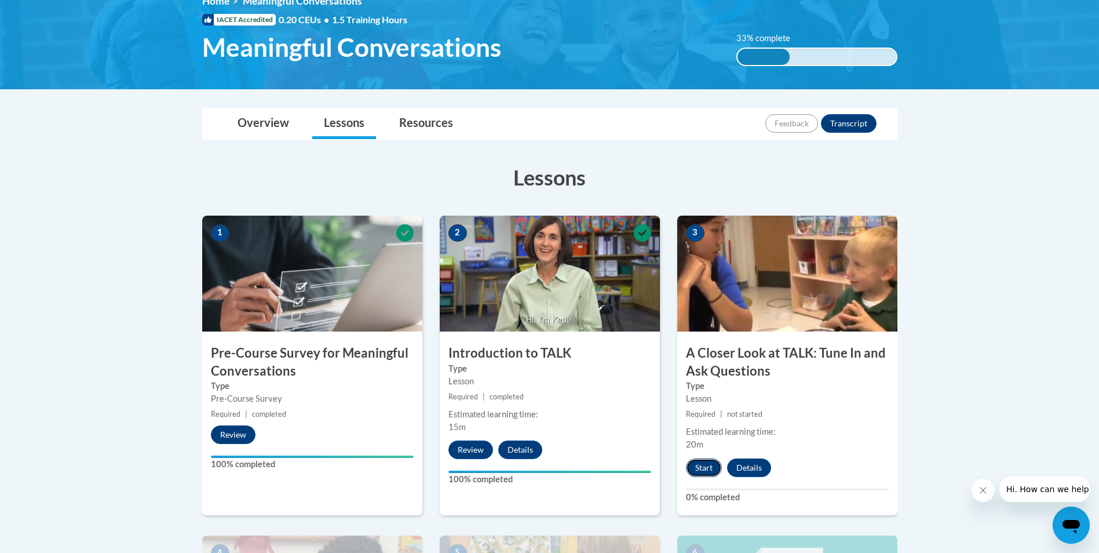
click at [714, 471] on button "Start" at bounding box center [704, 467] width 36 height 19
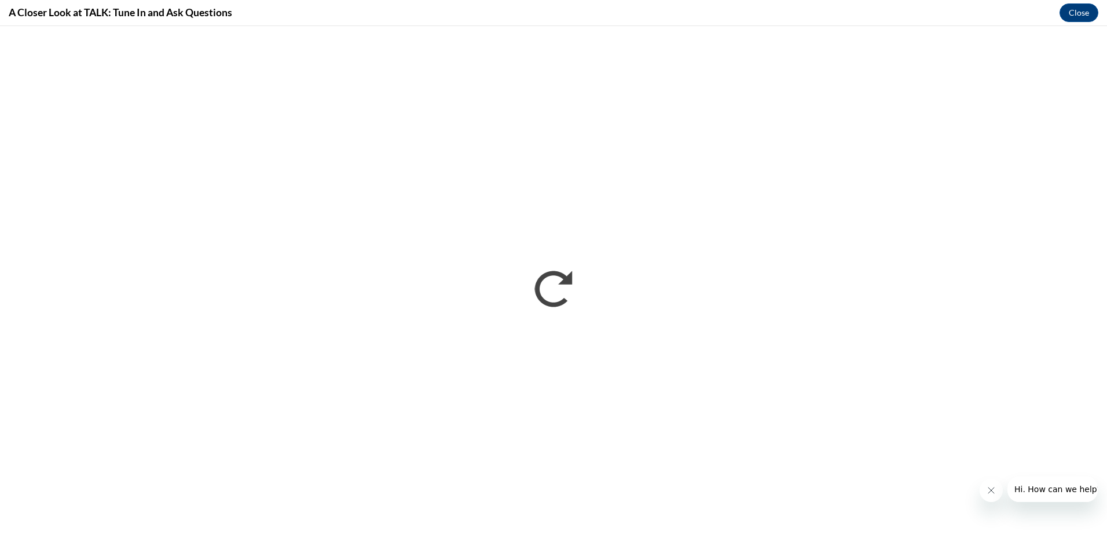
scroll to position [0, 0]
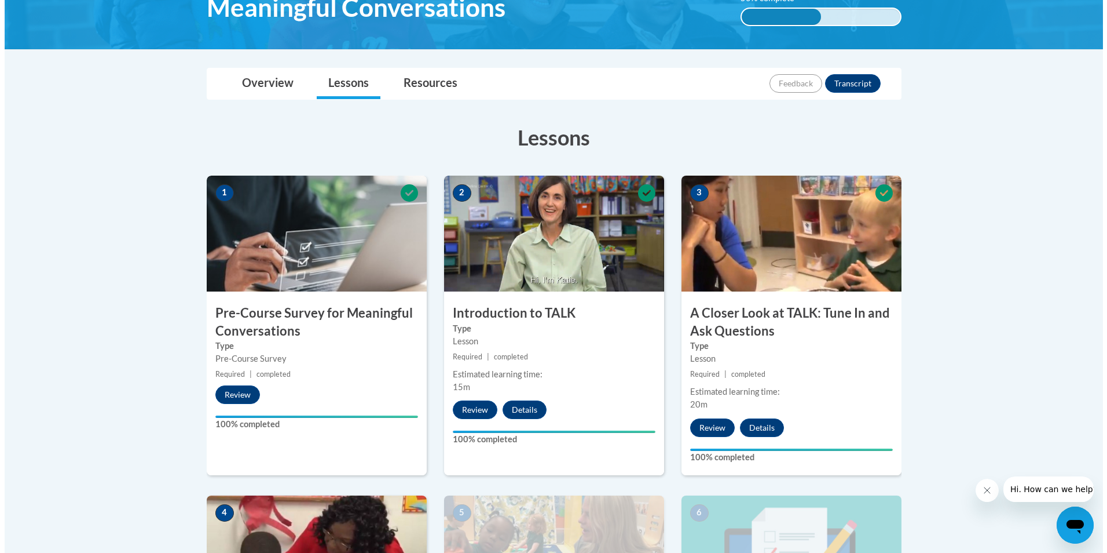
scroll to position [232, 0]
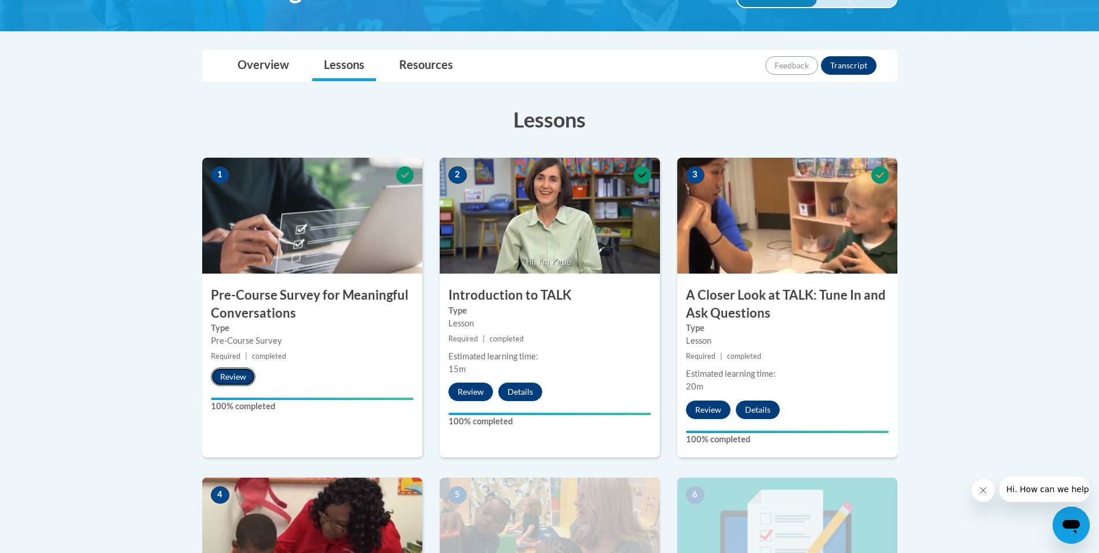
click at [240, 376] on button "Review" at bounding box center [233, 376] width 45 height 19
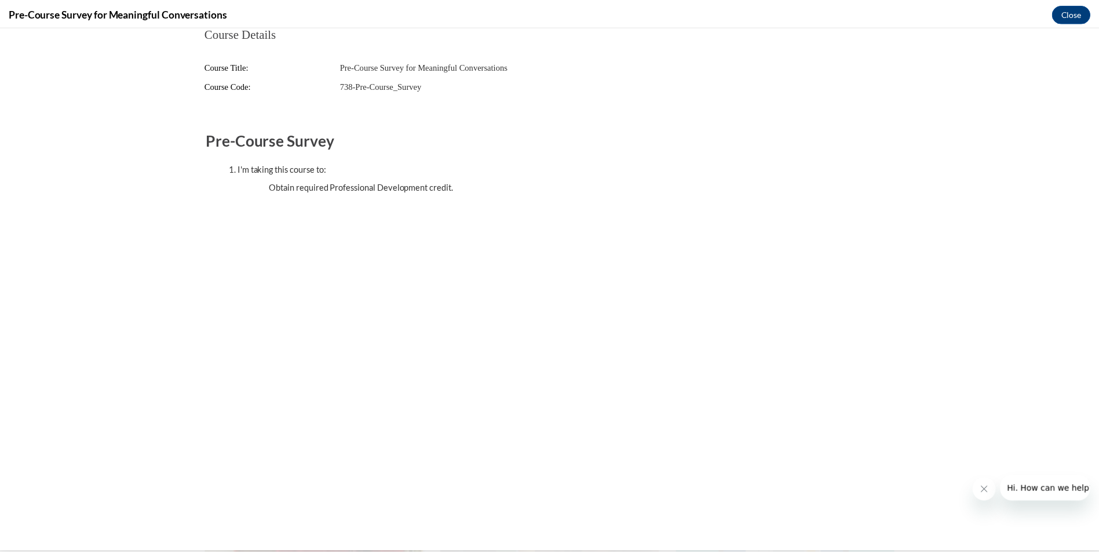
scroll to position [0, 0]
click at [320, 189] on ul "Obtain required Professional Development credit." at bounding box center [565, 187] width 635 height 13
click at [1085, 10] on button "Close" at bounding box center [1079, 12] width 39 height 19
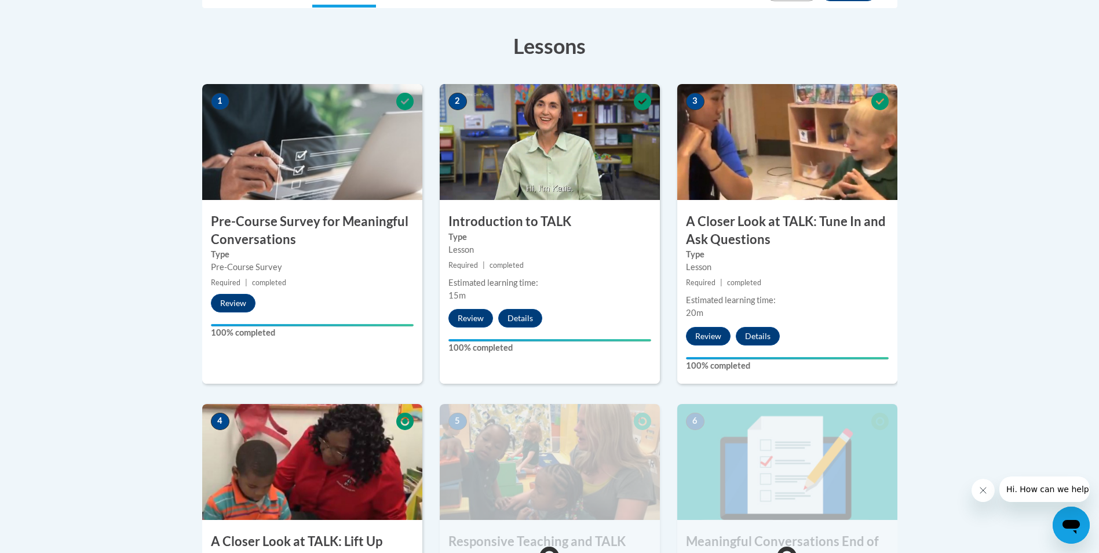
scroll to position [288, 0]
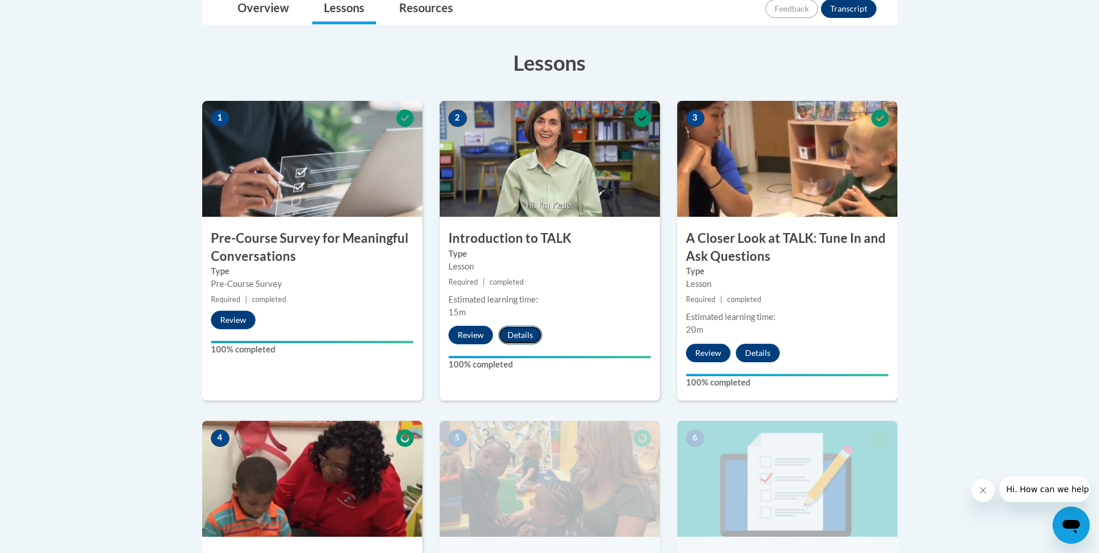
click at [517, 342] on button "Details" at bounding box center [520, 335] width 44 height 19
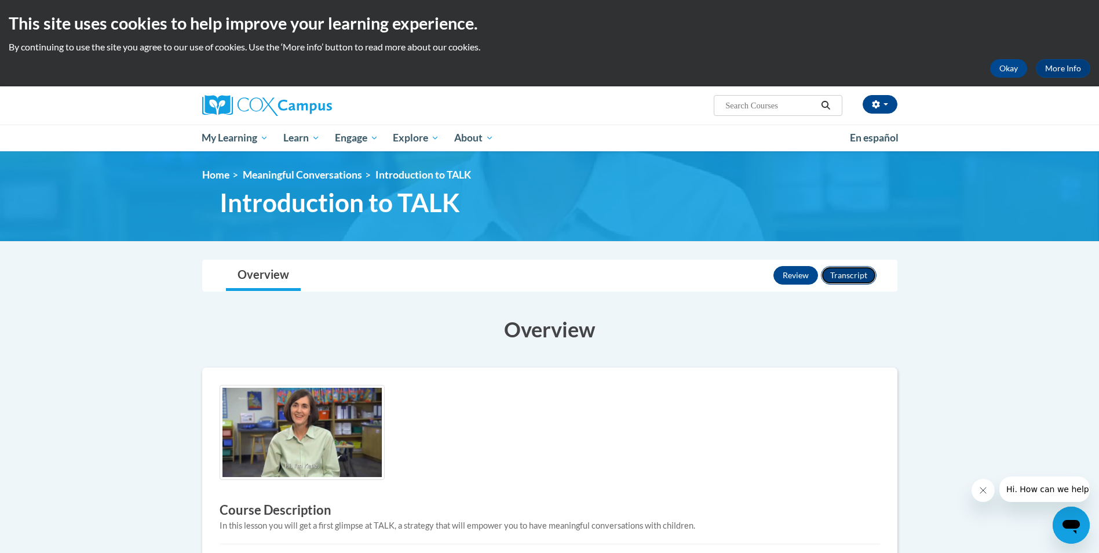
click at [864, 279] on button "Transcript" at bounding box center [849, 275] width 56 height 19
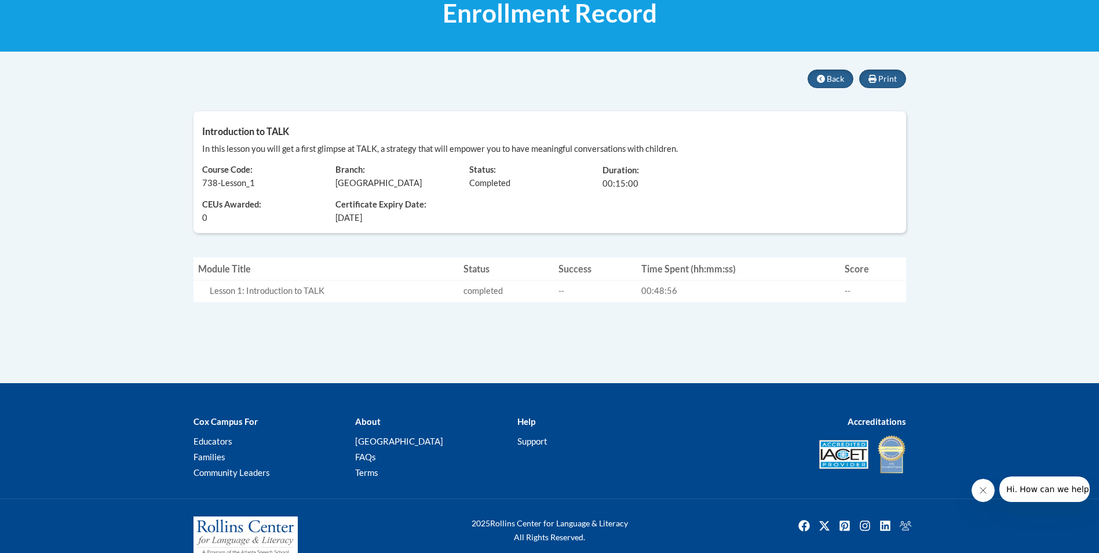
scroll to position [210, 0]
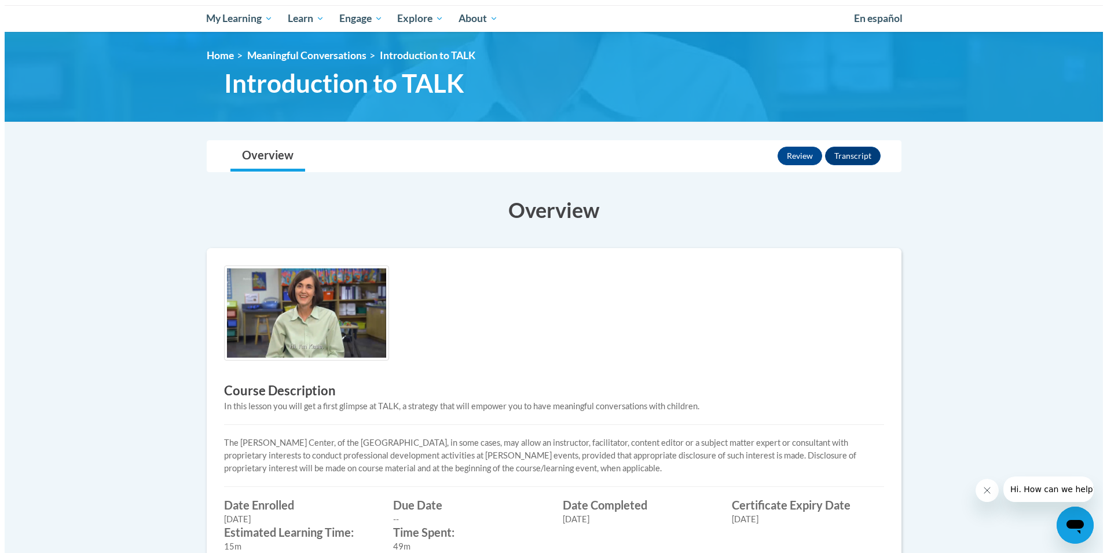
scroll to position [116, 0]
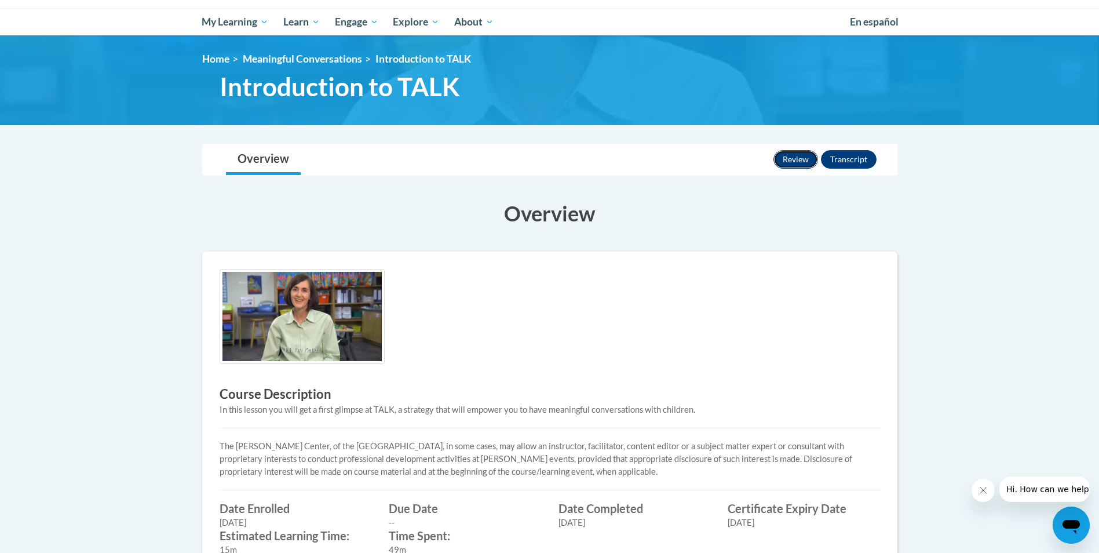
click at [818, 160] on button "Review" at bounding box center [795, 159] width 45 height 19
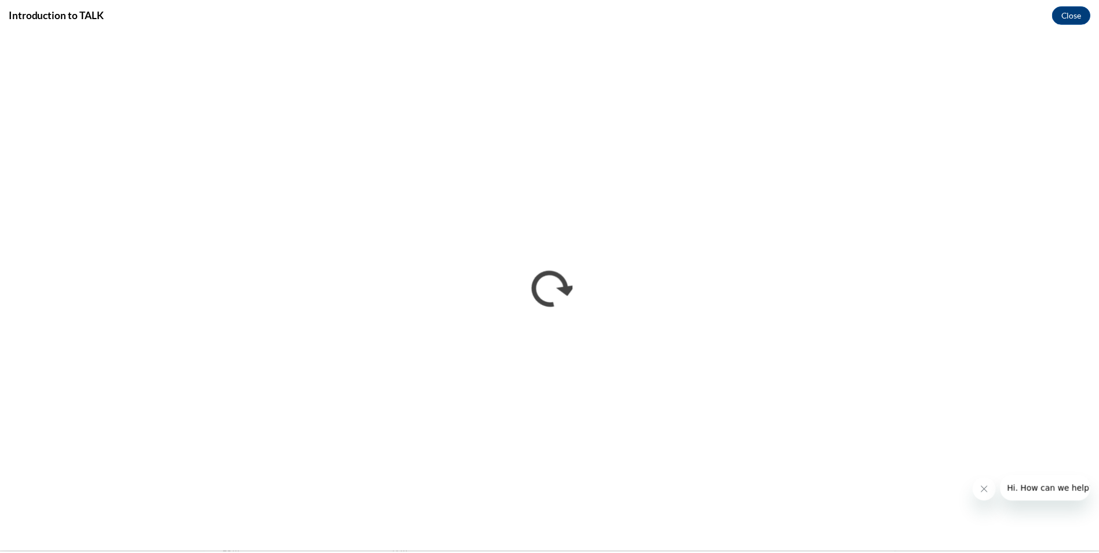
scroll to position [0, 0]
click at [1074, 14] on button "Close" at bounding box center [1079, 13] width 39 height 19
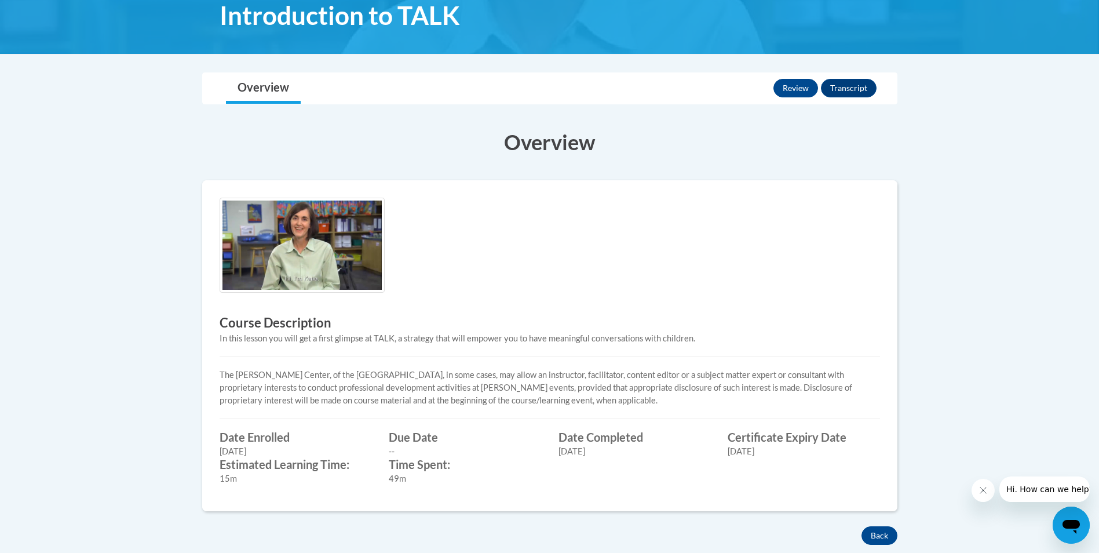
scroll to position [150, 0]
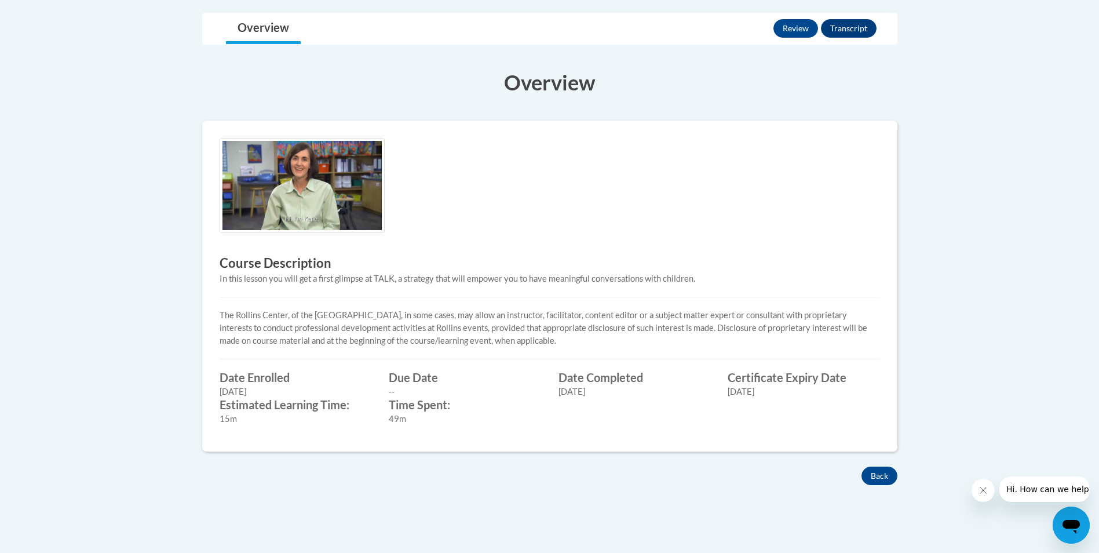
scroll to position [174, 0]
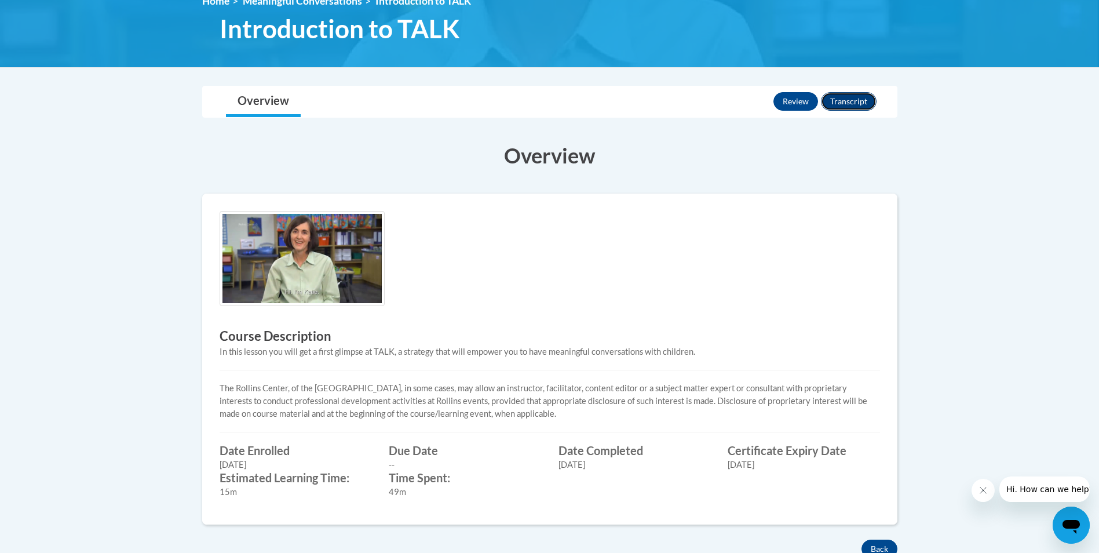
click at [842, 107] on button "Transcript" at bounding box center [849, 101] width 56 height 19
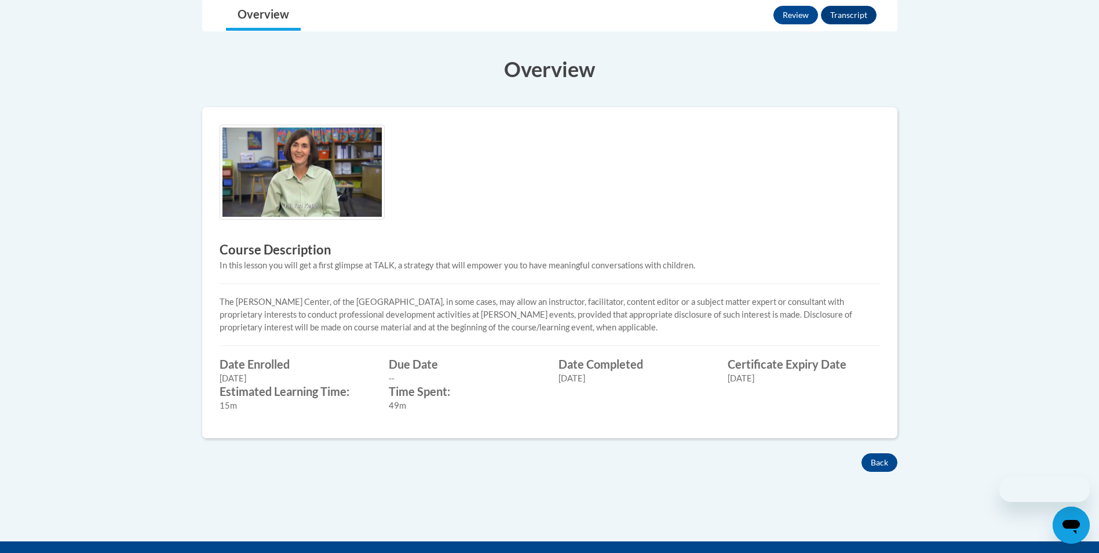
scroll to position [174, 0]
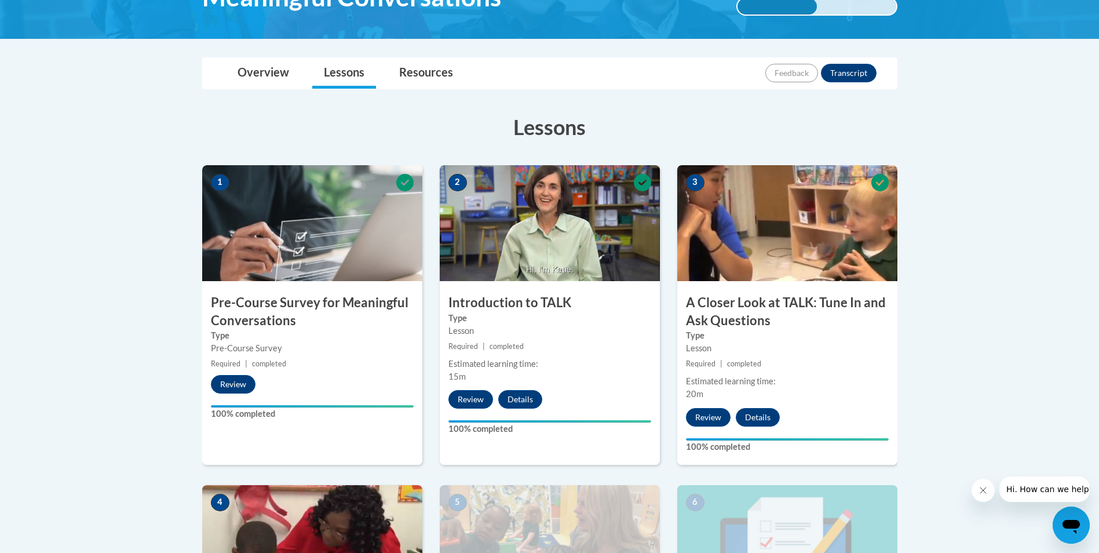
scroll to position [224, 0]
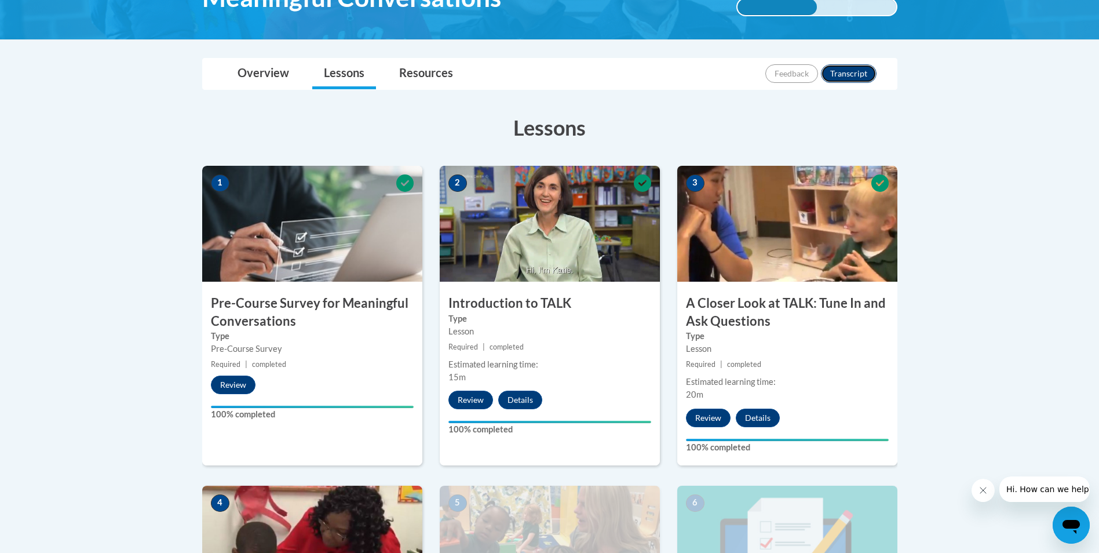
click at [857, 72] on button "Transcript" at bounding box center [849, 73] width 56 height 19
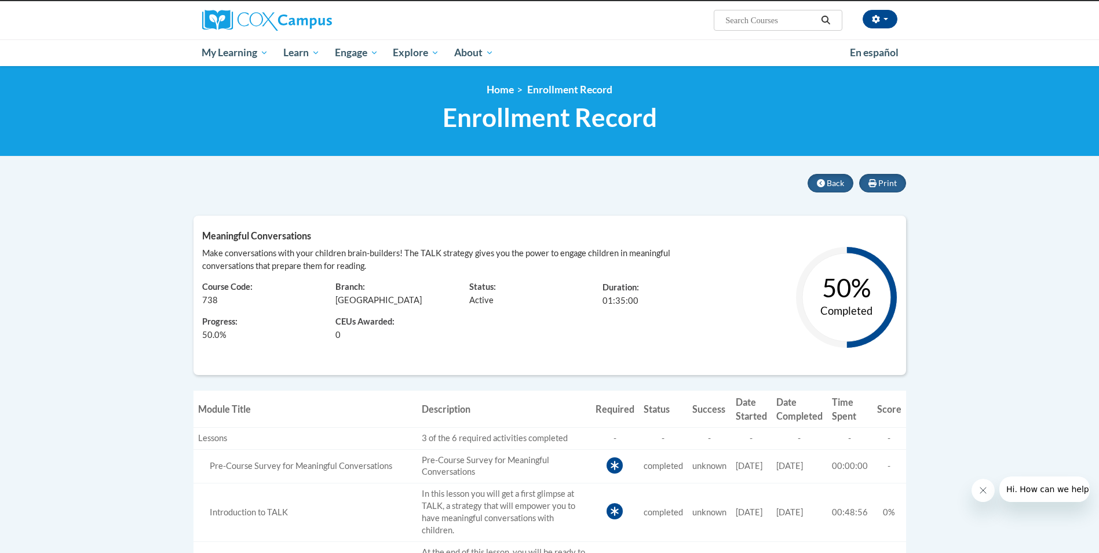
scroll to position [83, 0]
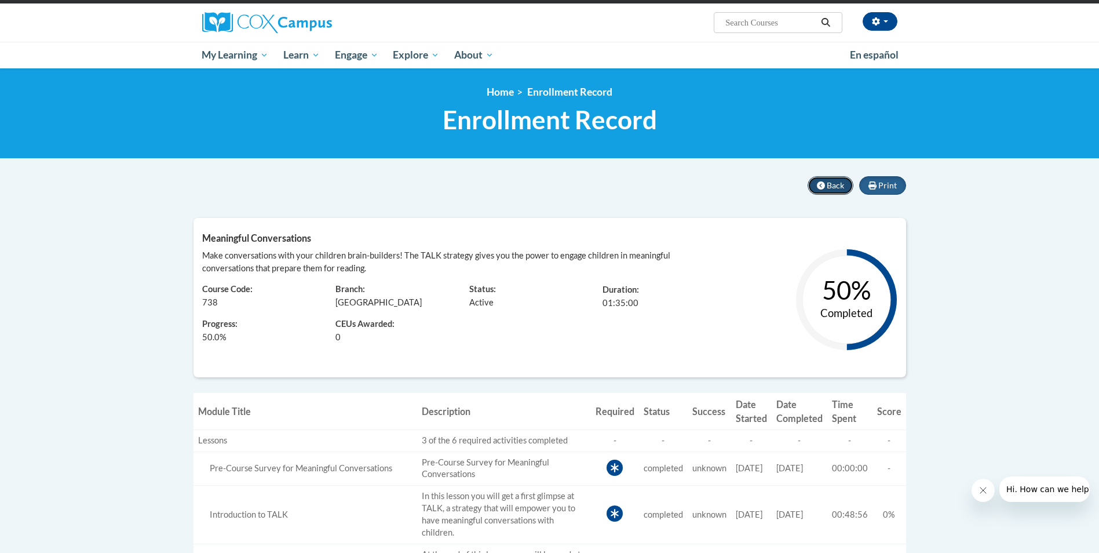
click at [836, 188] on span "Back" at bounding box center [835, 185] width 17 height 10
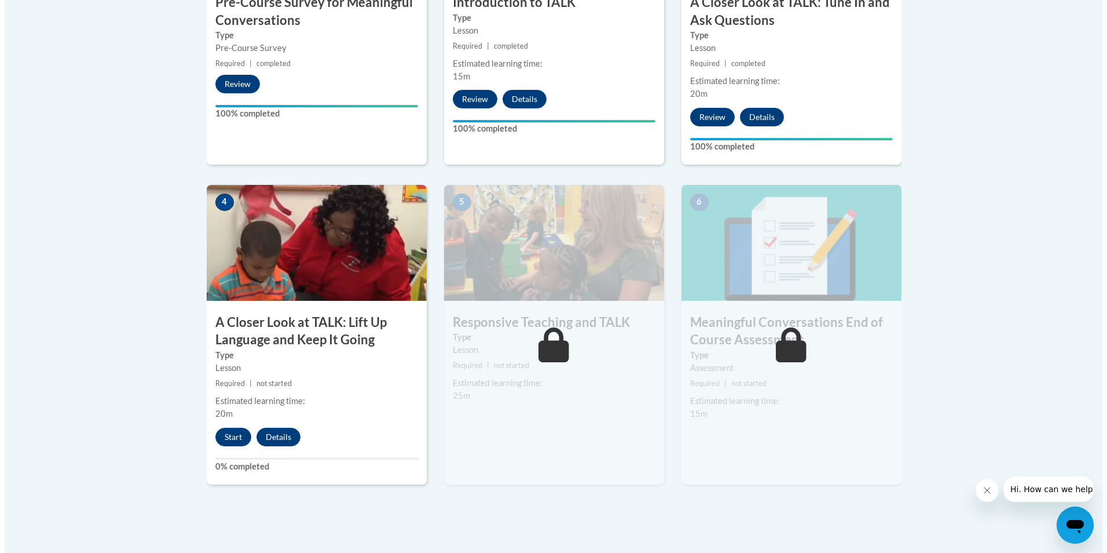
scroll to position [579, 0]
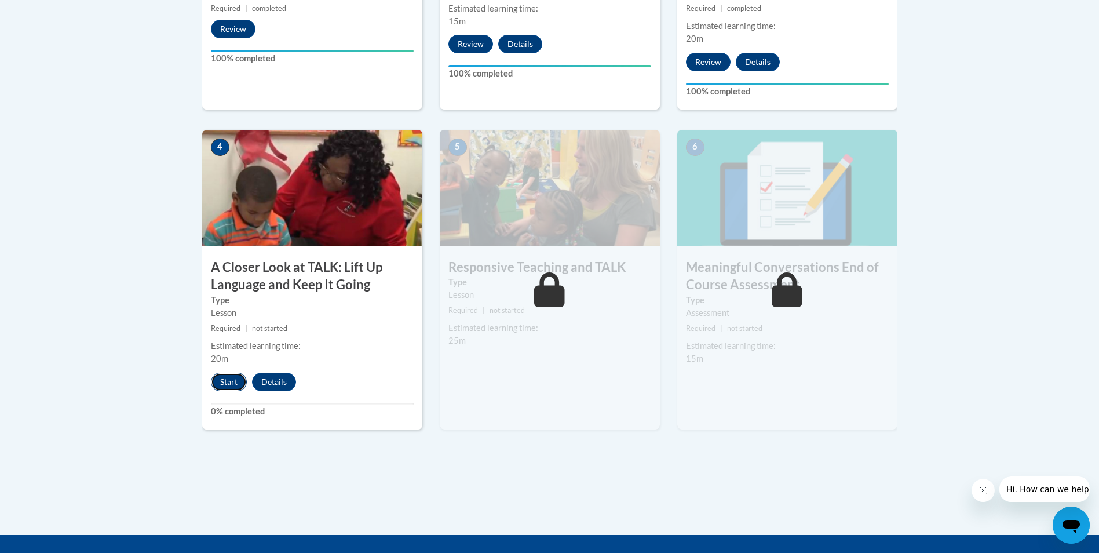
click at [235, 385] on button "Start" at bounding box center [229, 381] width 36 height 19
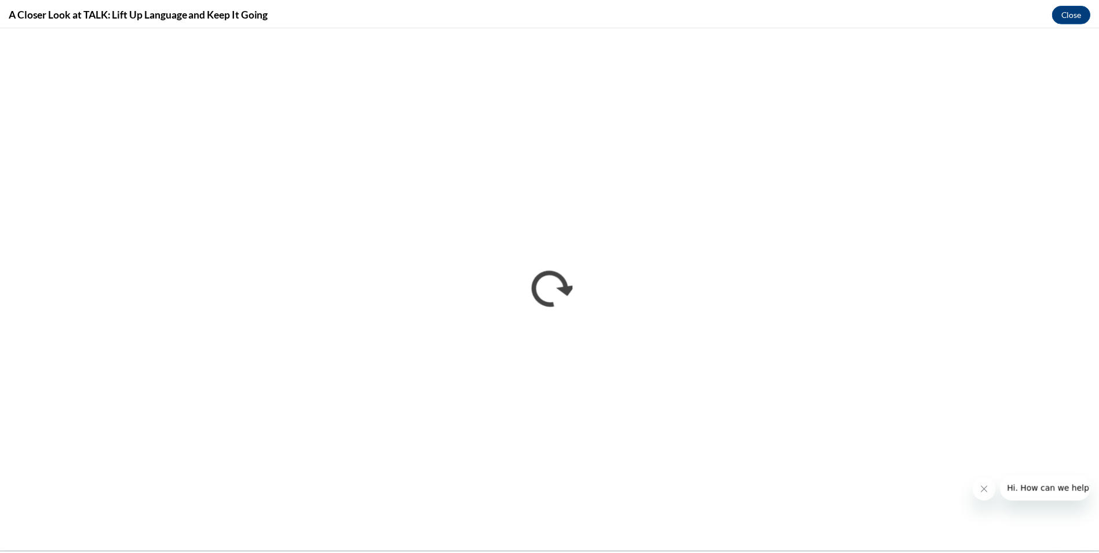
scroll to position [0, 0]
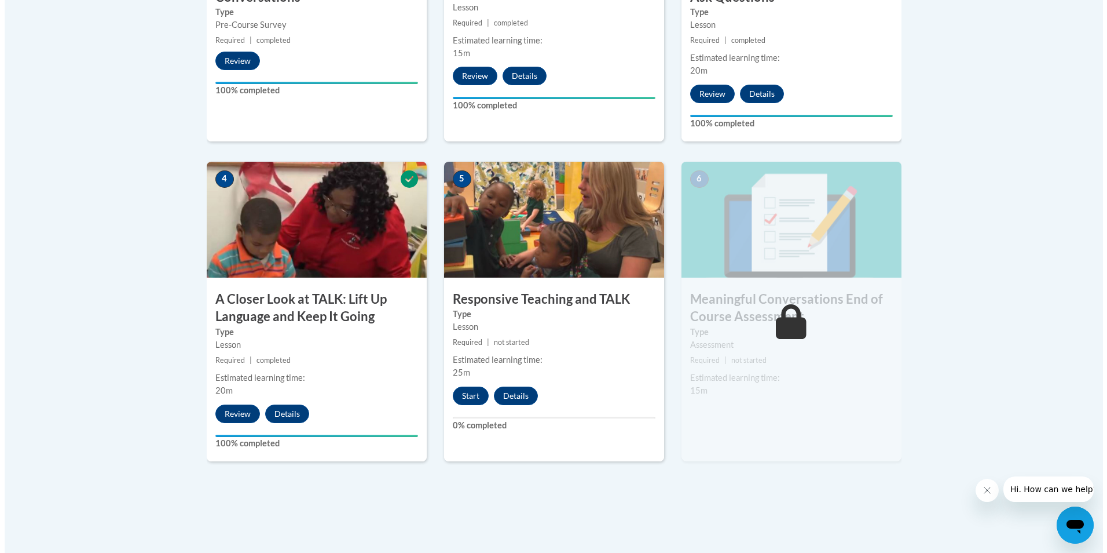
scroll to position [561, 0]
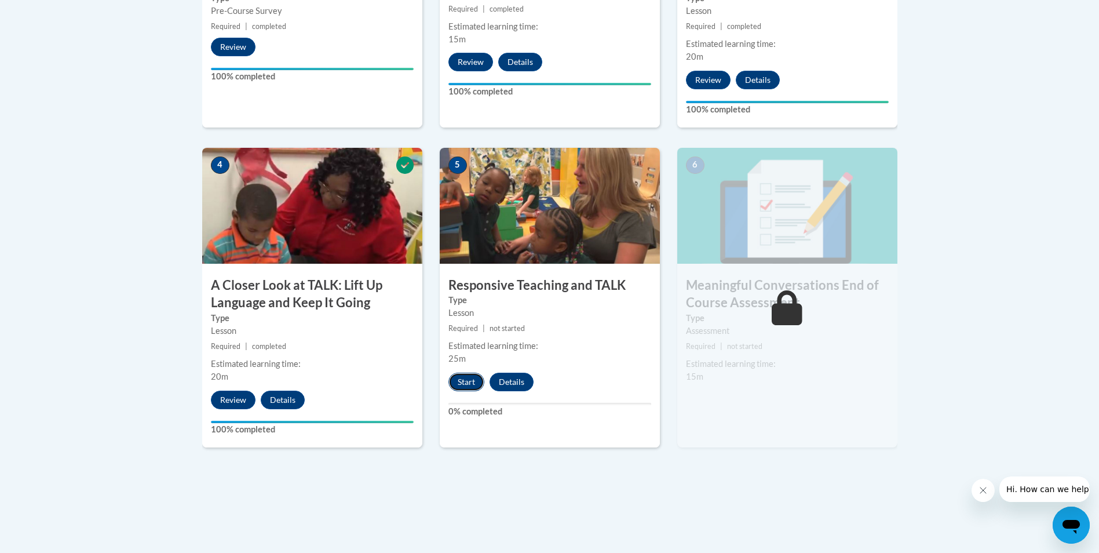
click at [471, 381] on button "Start" at bounding box center [466, 381] width 36 height 19
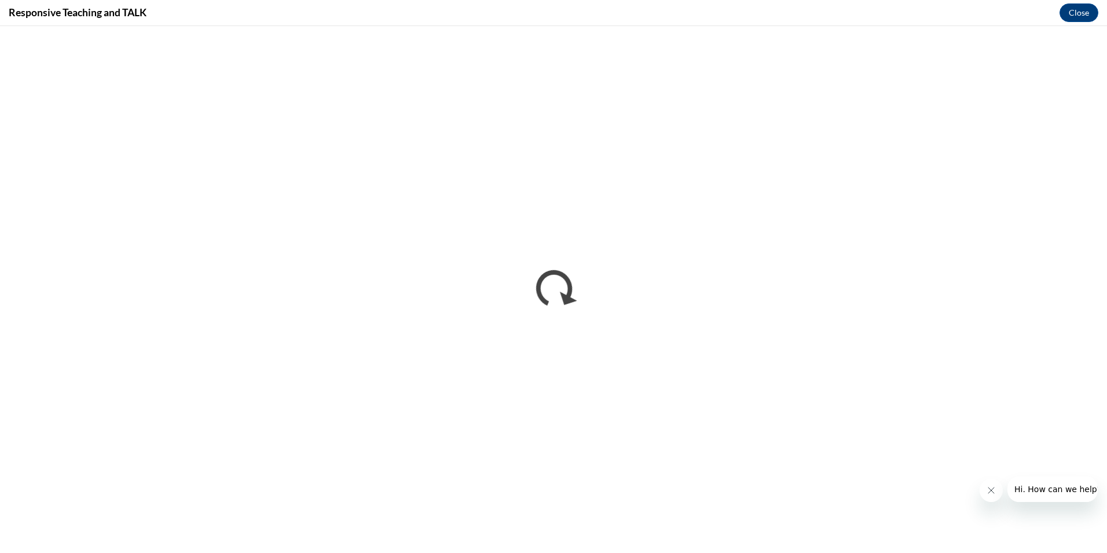
scroll to position [0, 0]
